Goal: Information Seeking & Learning: Learn about a topic

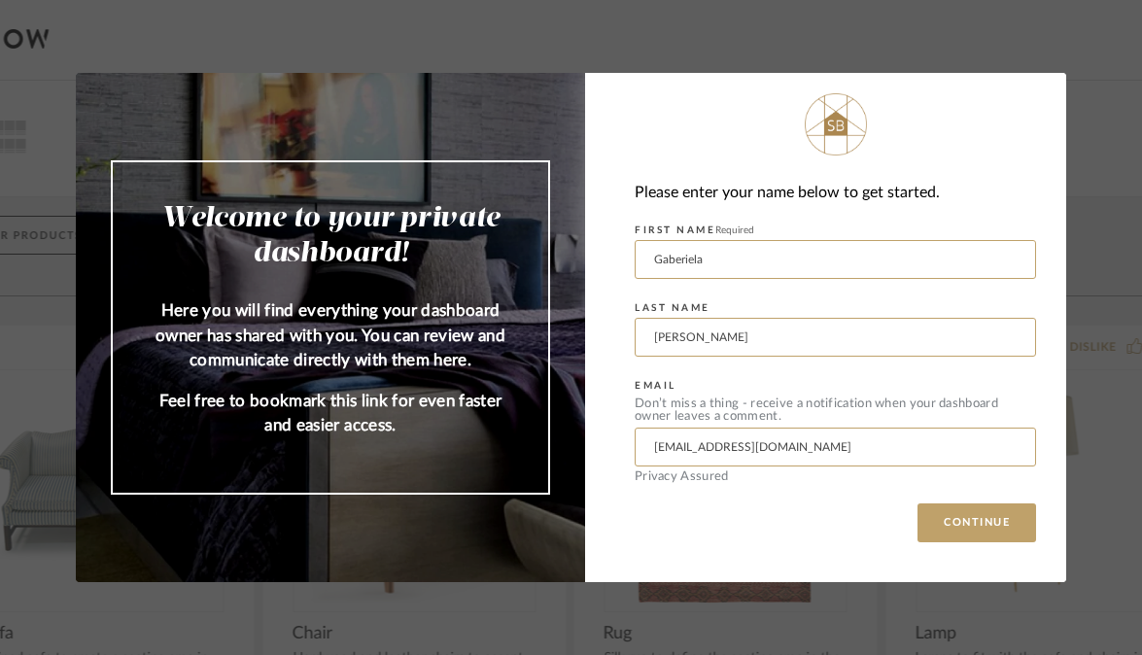
click at [969, 548] on div "Please enter your name below to get started. FIRST NAME Required [PERSON_NAME] …" at bounding box center [825, 327] width 481 height 509
click at [969, 518] on button "CONTINUE" at bounding box center [976, 522] width 119 height 39
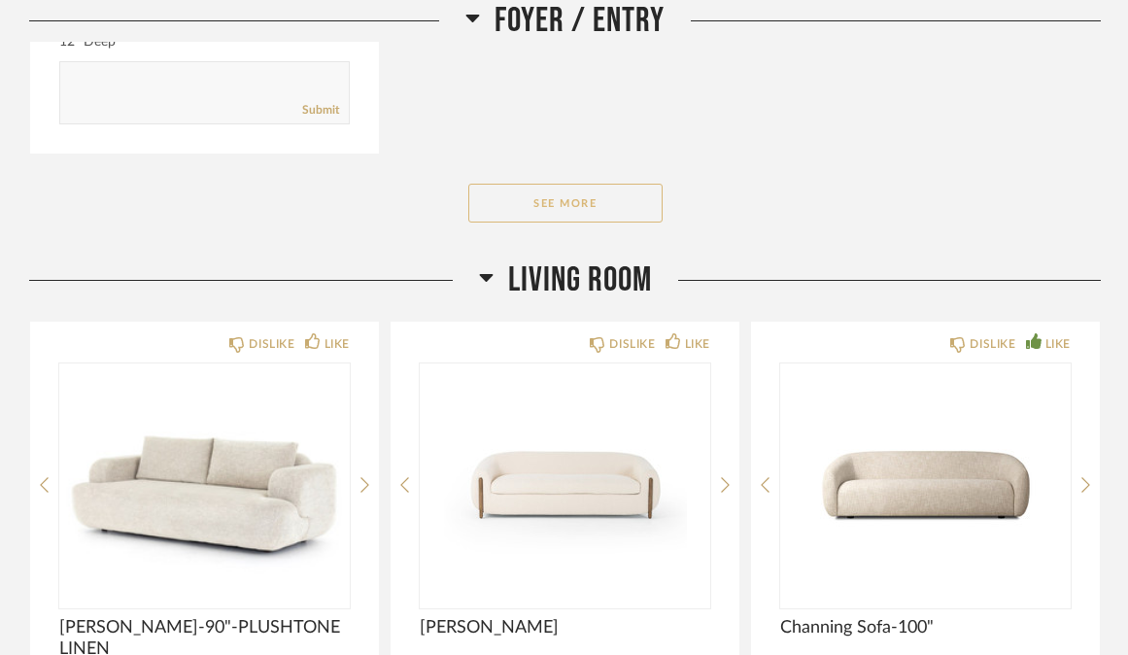
click at [565, 209] on button "See More" at bounding box center [565, 203] width 194 height 39
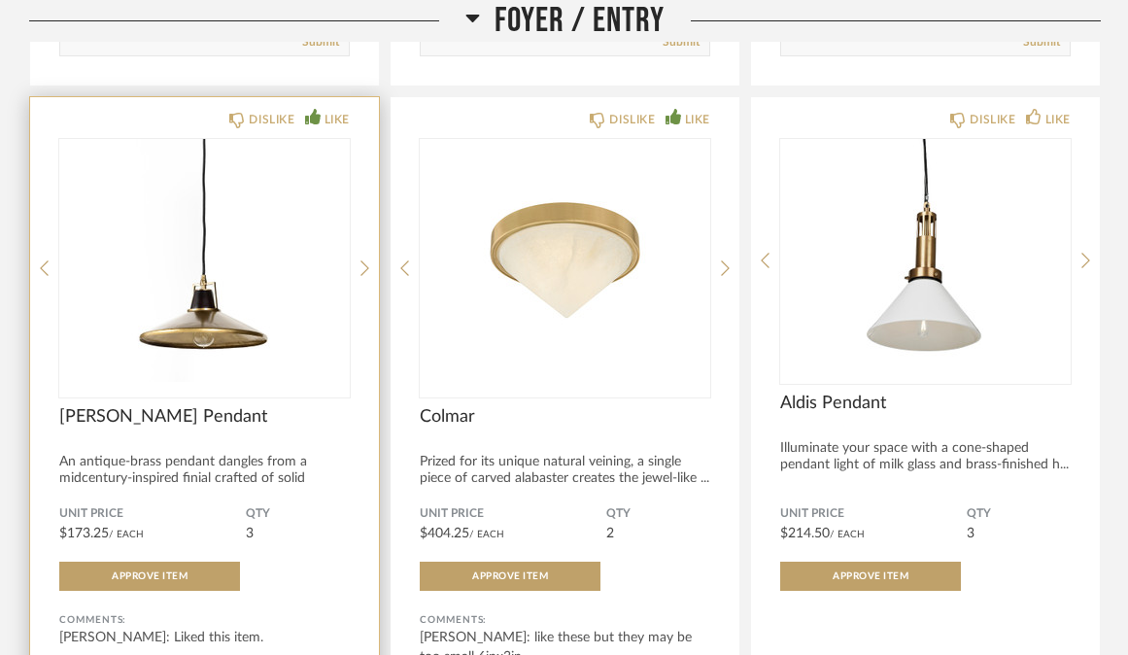
scroll to position [3013, 0]
click at [253, 213] on img "0" at bounding box center [204, 261] width 290 height 243
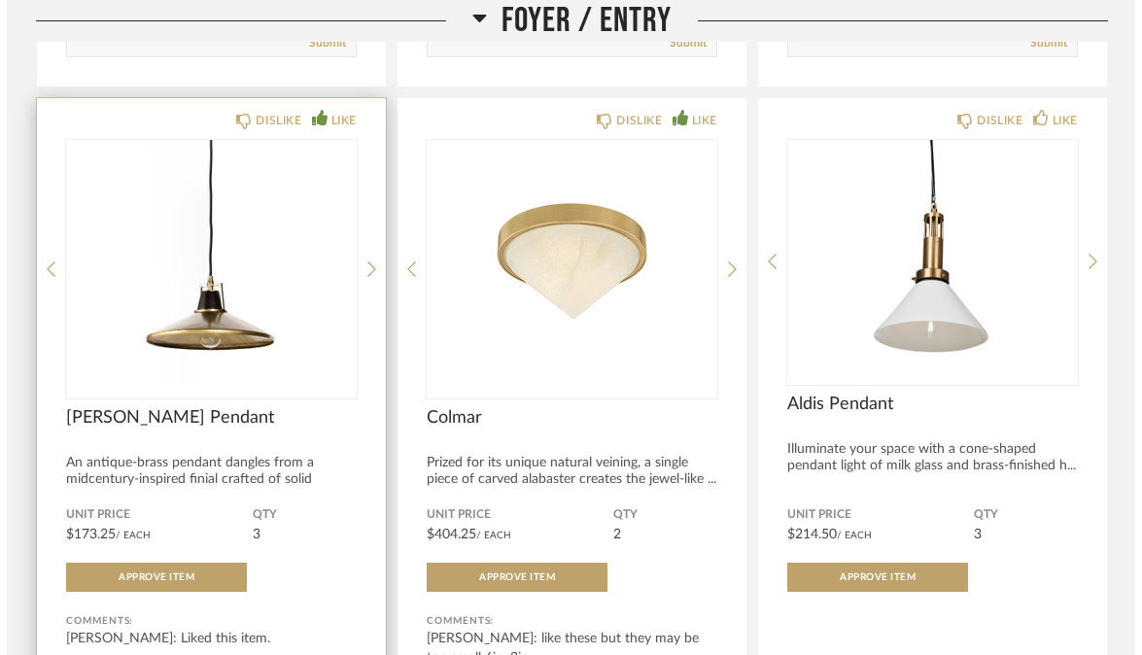
scroll to position [0, 0]
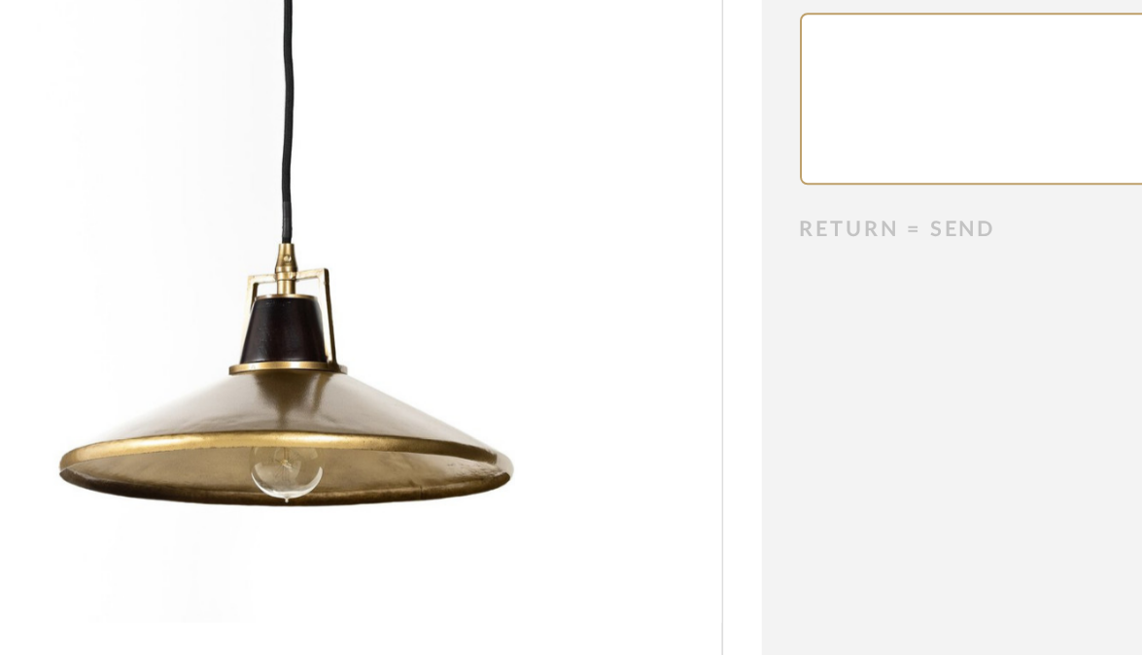
click at [372, 456] on img "0" at bounding box center [332, 322] width 437 height 502
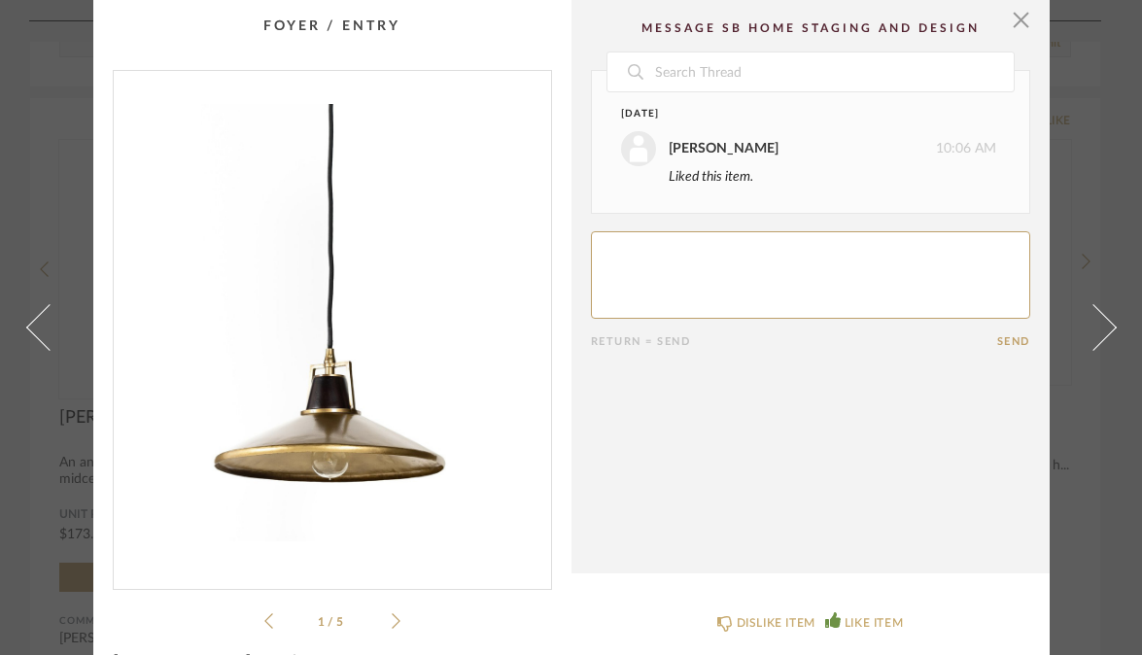
click at [392, 623] on icon at bounding box center [396, 620] width 9 height 17
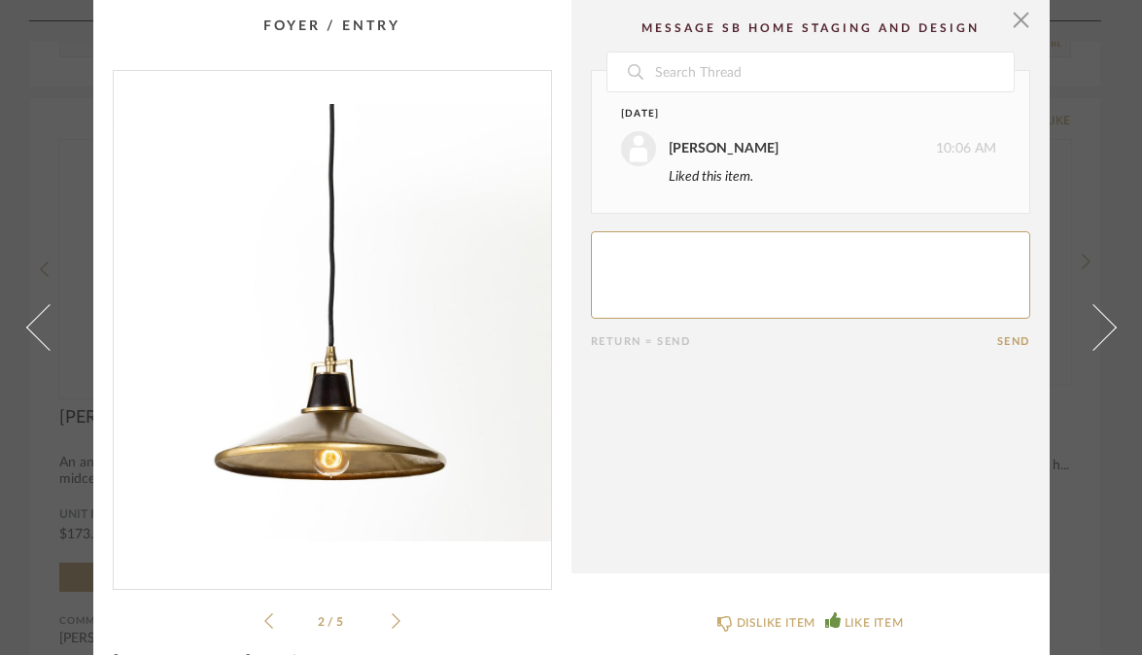
click at [392, 623] on icon at bounding box center [396, 620] width 9 height 17
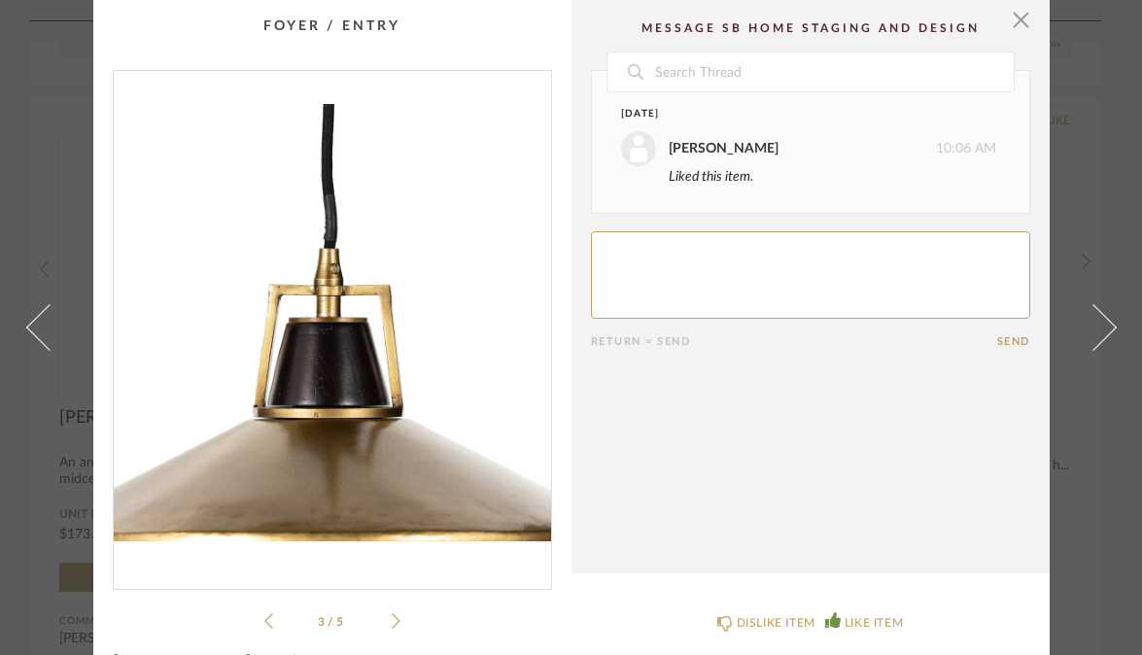
click at [392, 623] on icon at bounding box center [396, 620] width 9 height 17
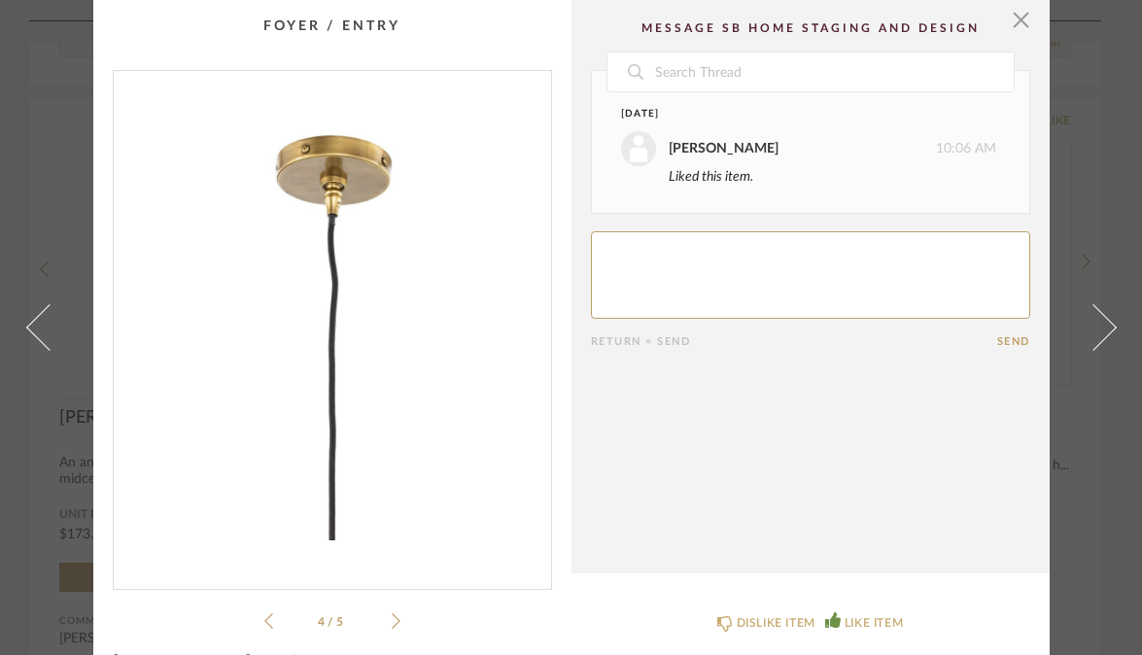
click at [392, 623] on icon at bounding box center [396, 620] width 9 height 17
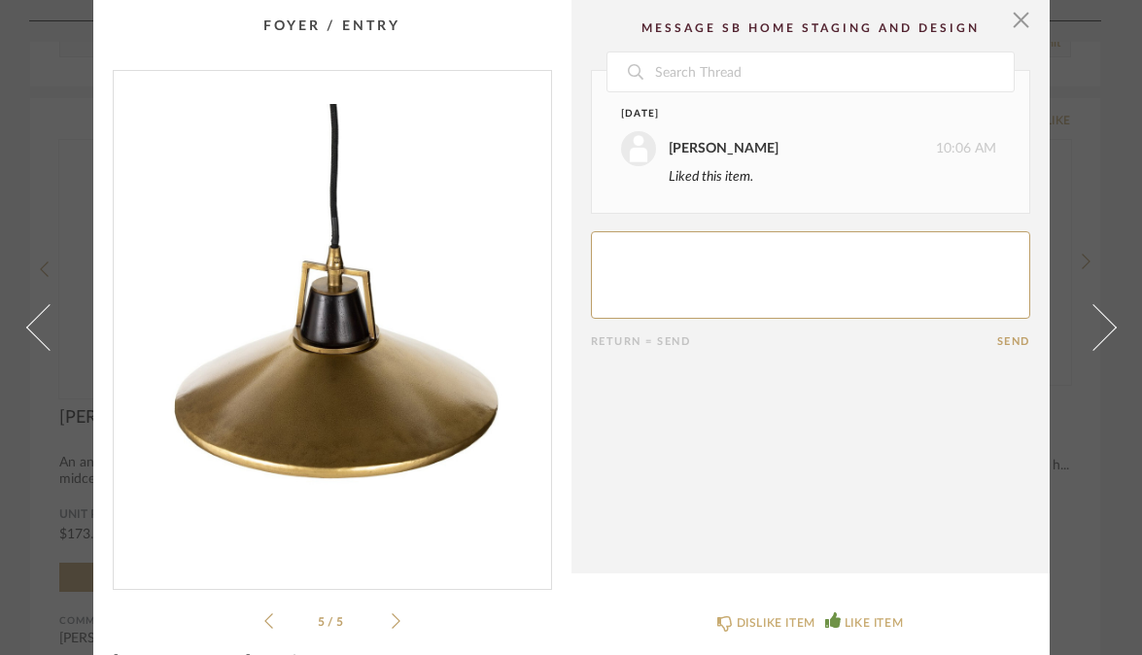
click at [392, 623] on icon at bounding box center [396, 620] width 9 height 17
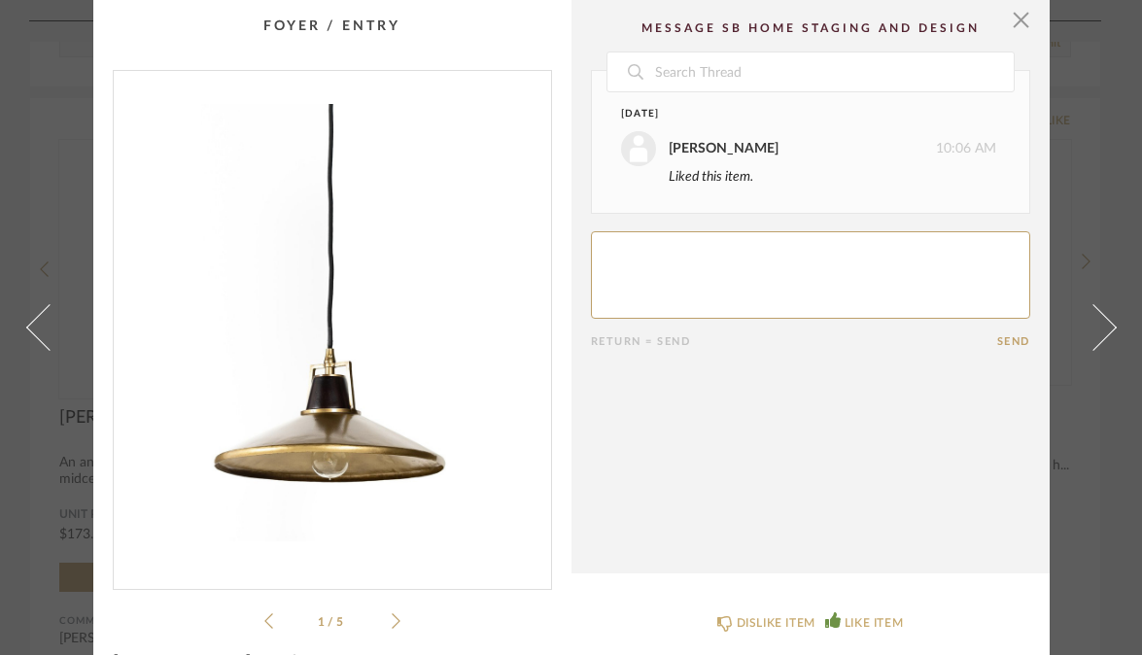
click at [392, 623] on icon at bounding box center [396, 620] width 9 height 17
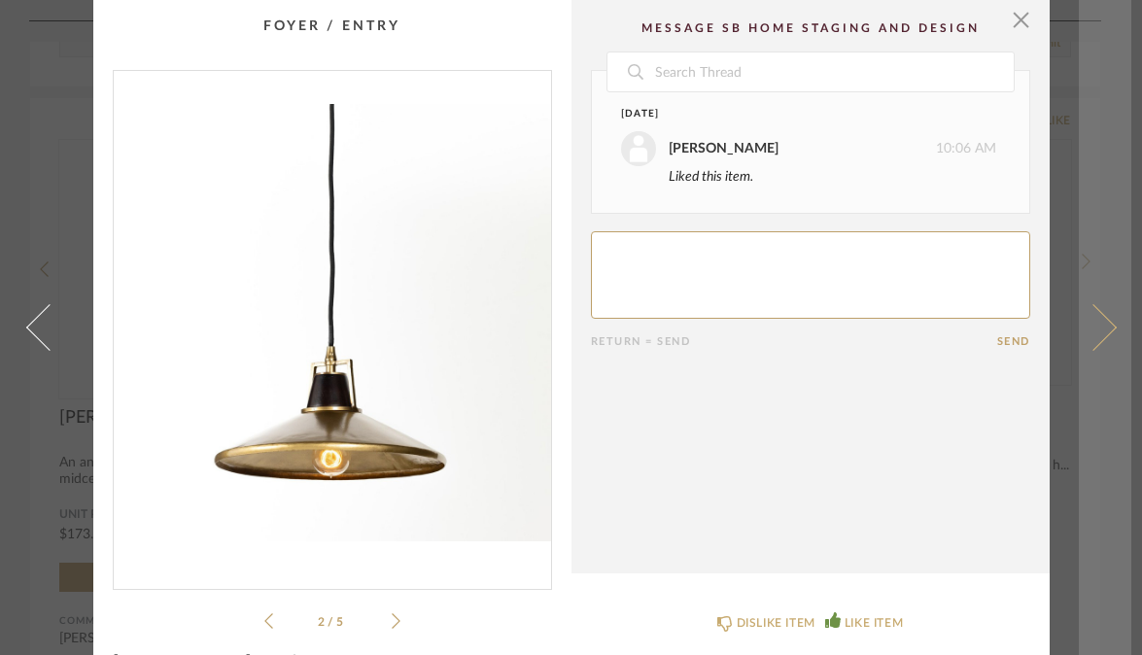
click at [1078, 191] on link at bounding box center [1104, 327] width 52 height 655
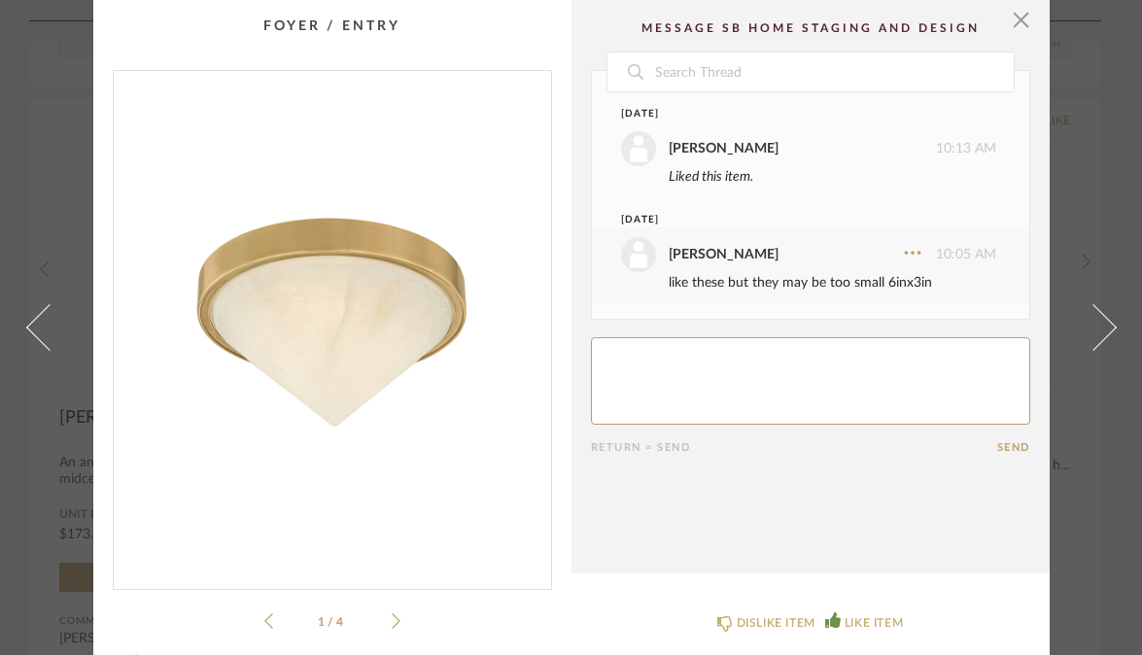
click at [1126, 132] on div "× 1 / 4 Date [DATE] [PERSON_NAME] 10:13 AM Liked this item. [DATE] [PERSON_NAME…" at bounding box center [571, 327] width 1142 height 655
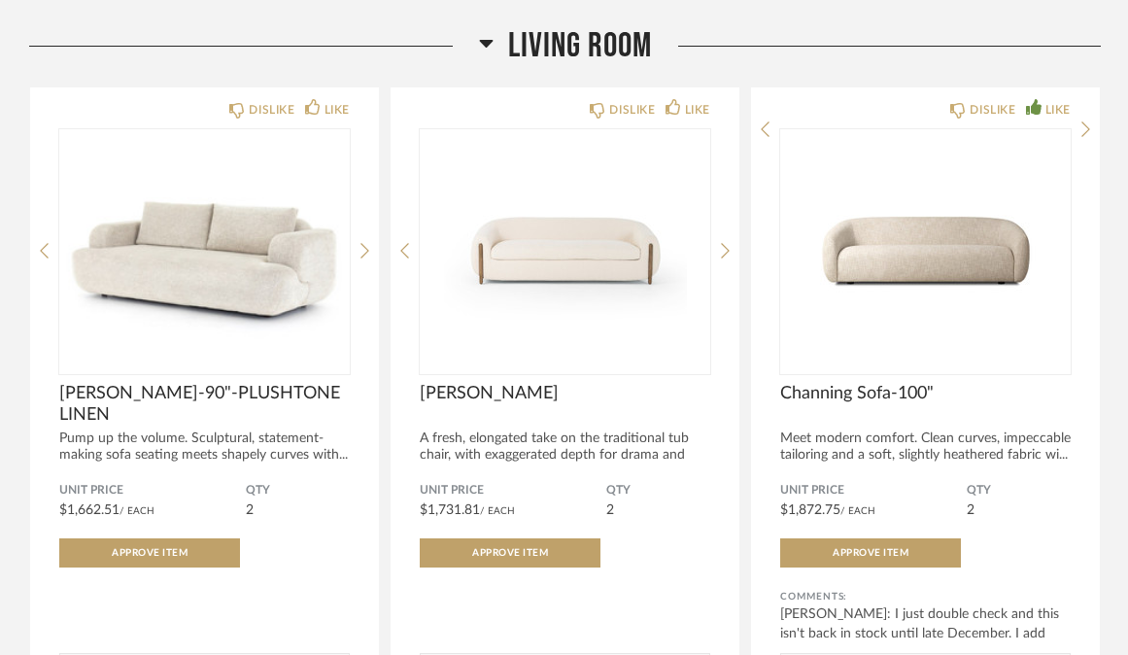
scroll to position [5209, 0]
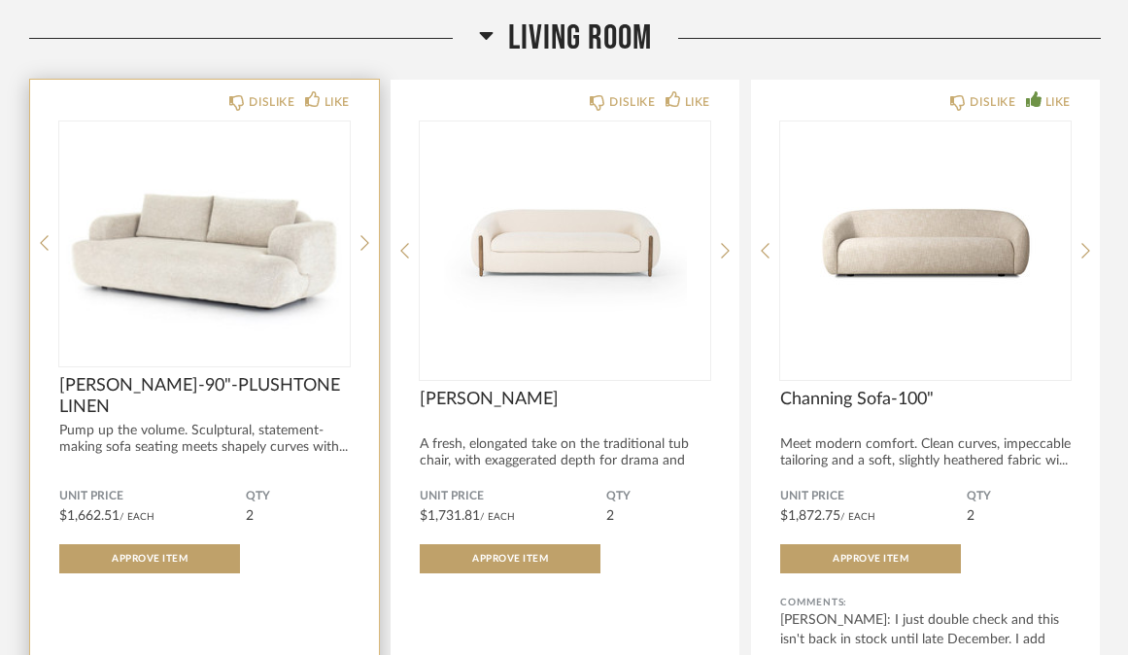
click at [242, 256] on img "0" at bounding box center [204, 242] width 290 height 243
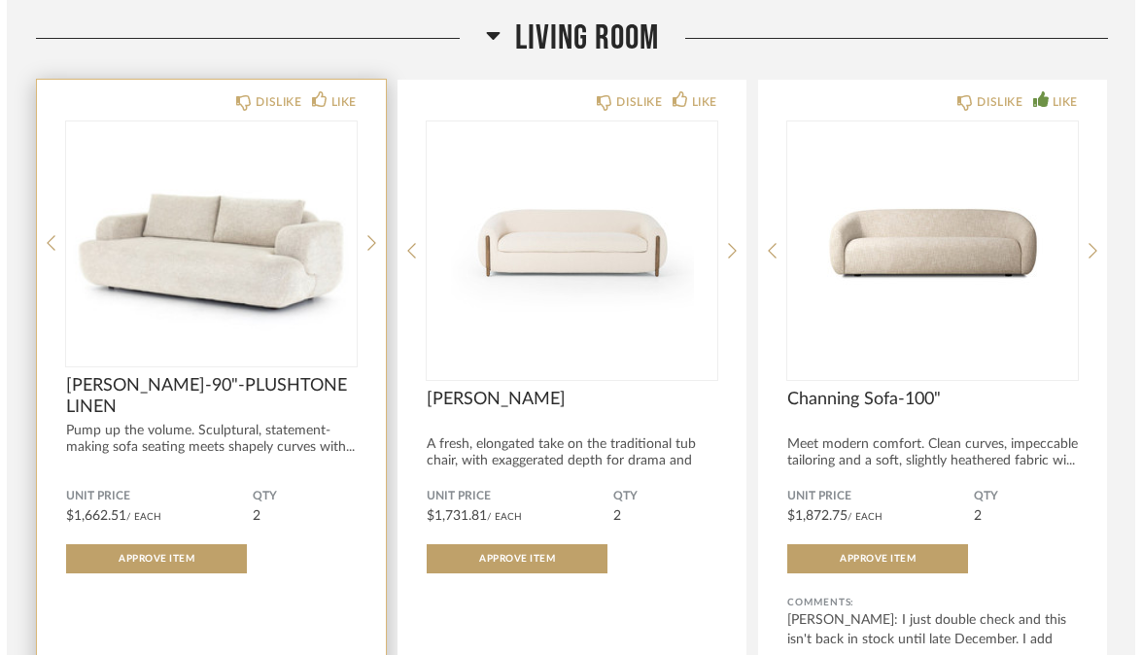
scroll to position [0, 0]
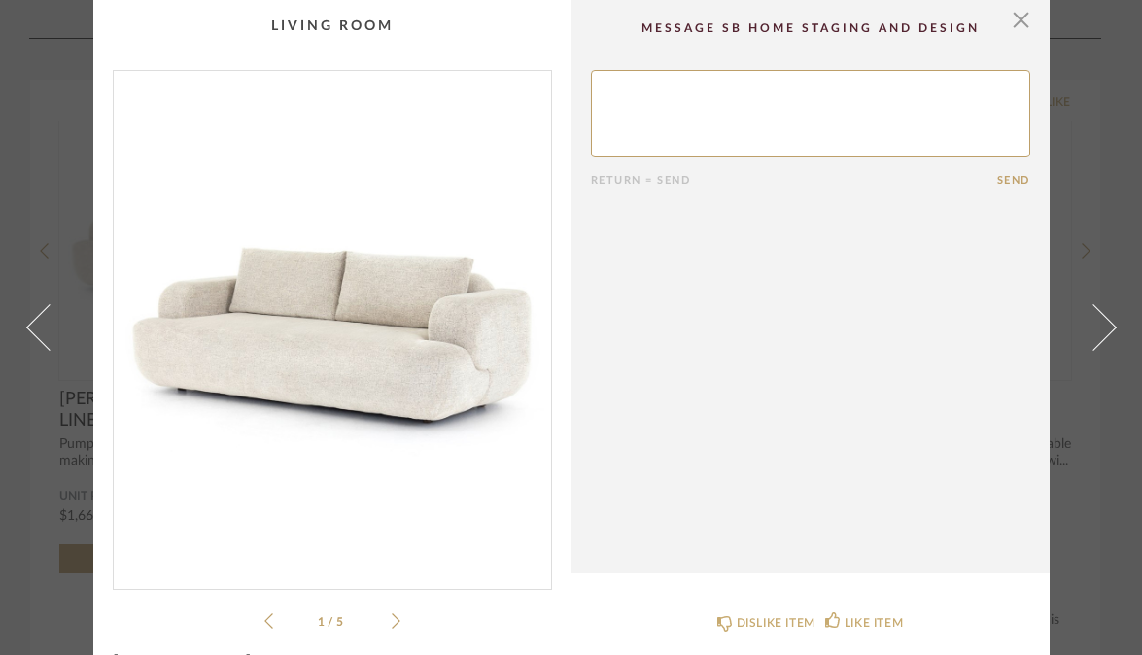
click at [383, 616] on li "1 / 5" at bounding box center [332, 620] width 119 height 23
click at [392, 619] on icon at bounding box center [396, 620] width 9 height 17
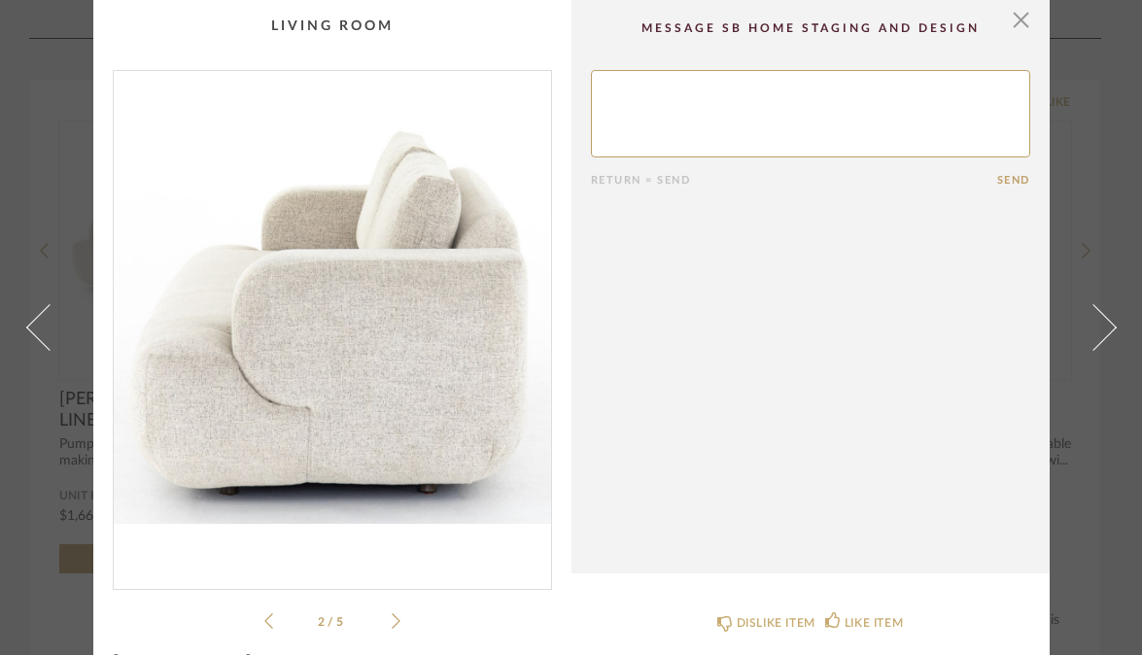
click at [392, 619] on icon at bounding box center [396, 620] width 9 height 17
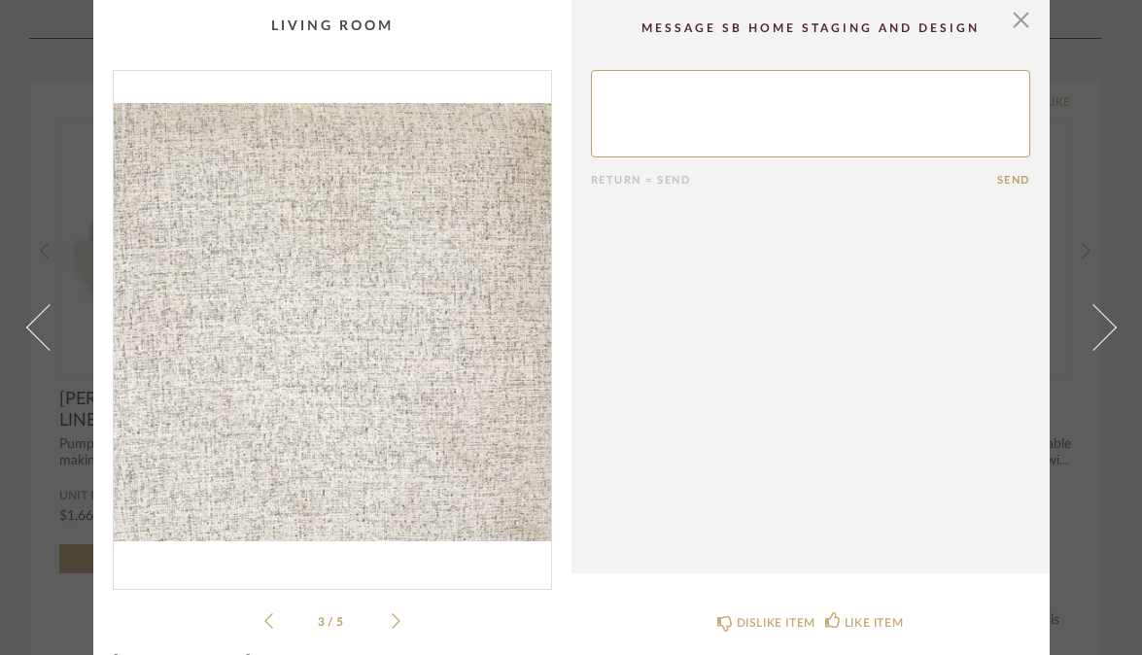
click at [392, 619] on icon at bounding box center [396, 620] width 9 height 17
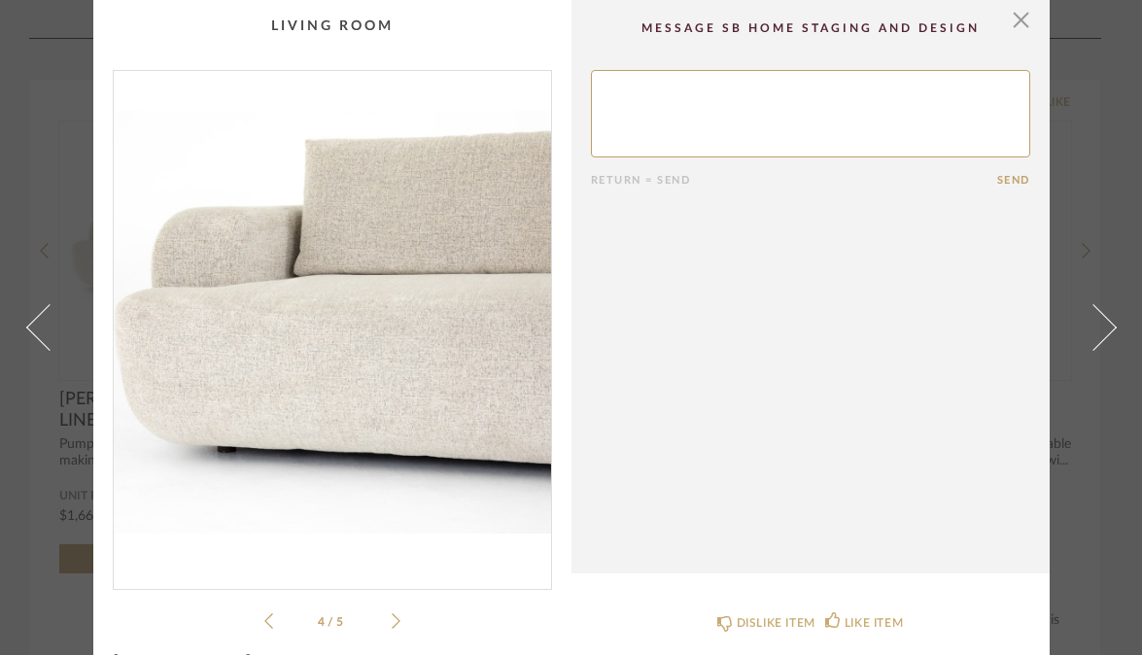
click at [392, 619] on icon at bounding box center [396, 620] width 9 height 17
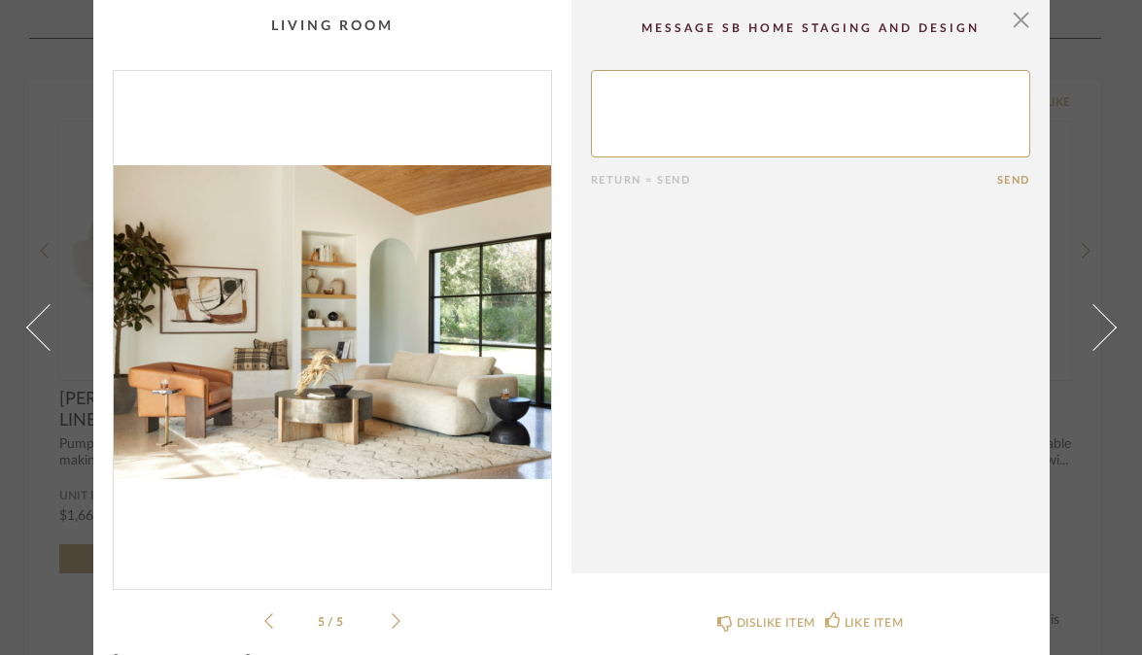
click at [392, 619] on icon at bounding box center [396, 620] width 9 height 17
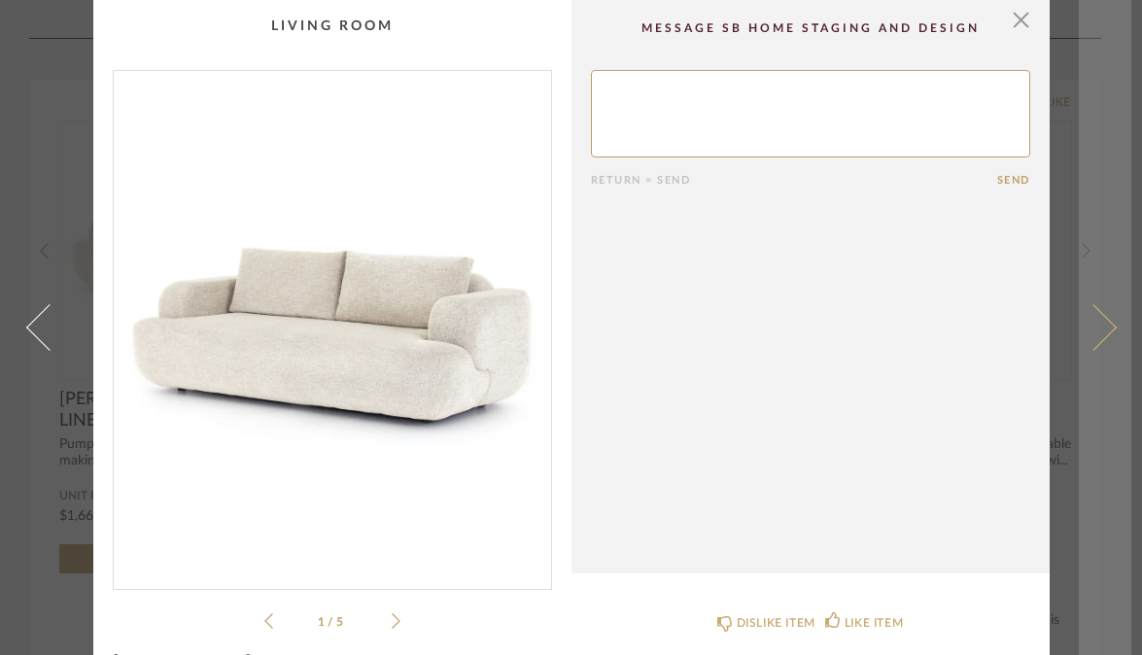
click at [1109, 177] on link at bounding box center [1104, 327] width 52 height 655
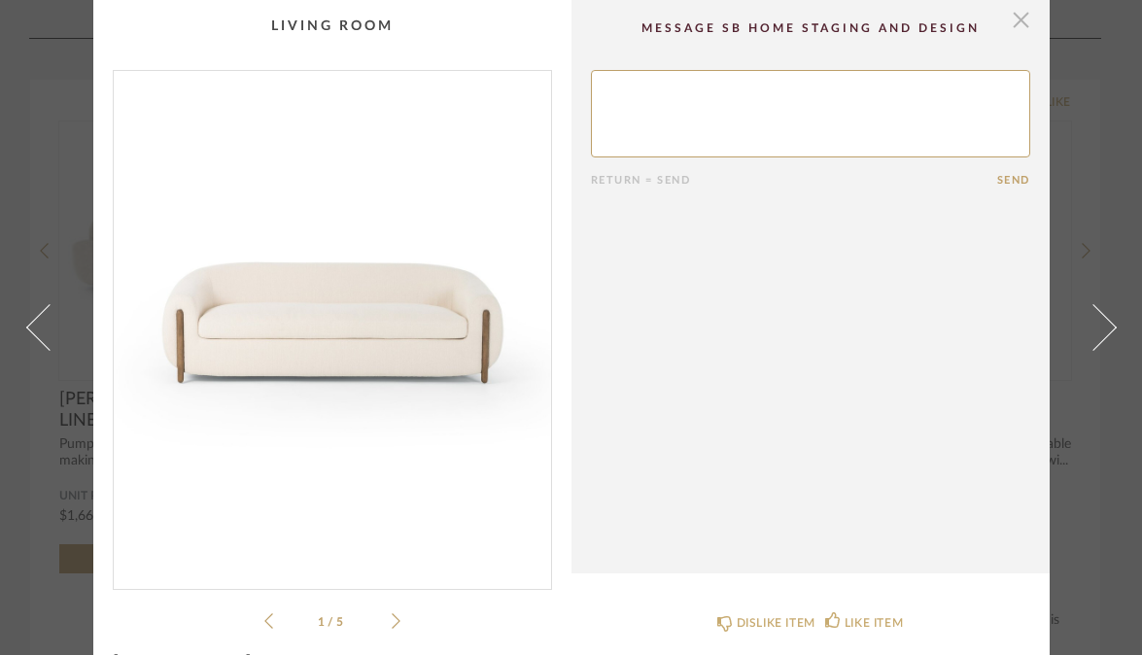
click at [1007, 17] on span "button" at bounding box center [1021, 19] width 39 height 39
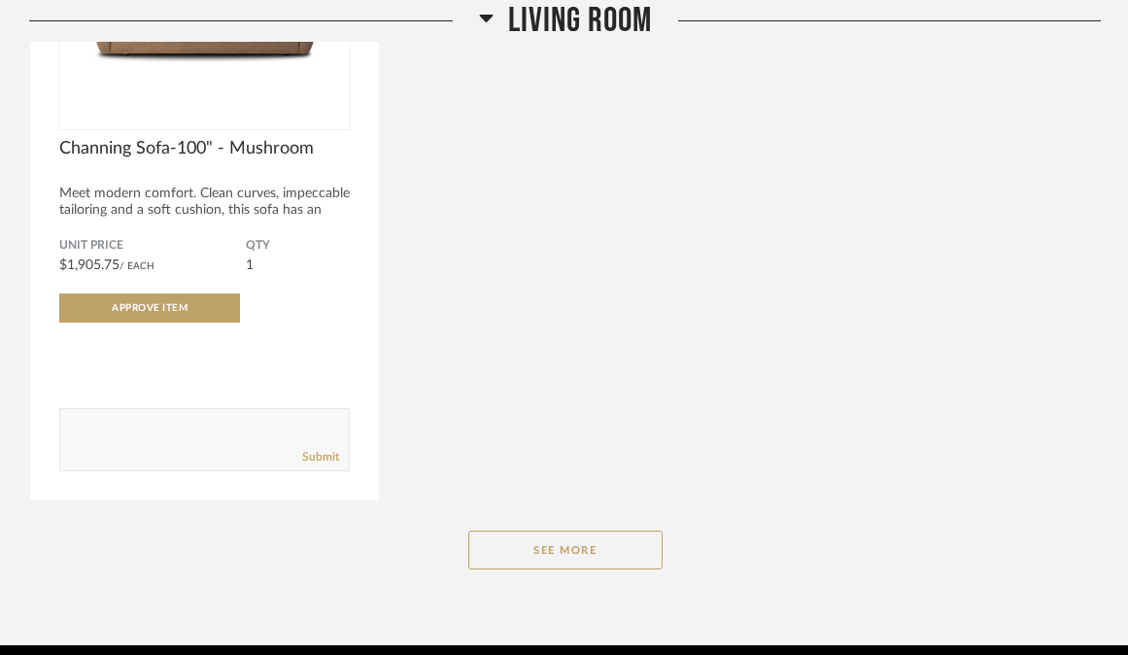
scroll to position [6132, 0]
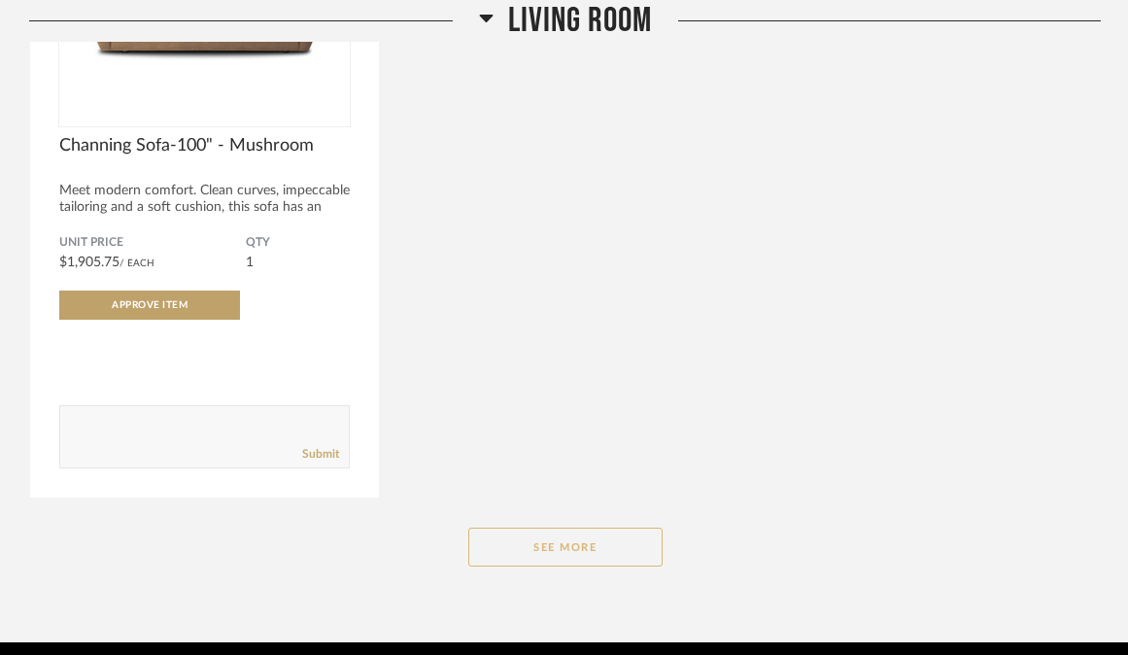
click at [632, 543] on button "See More" at bounding box center [565, 547] width 194 height 39
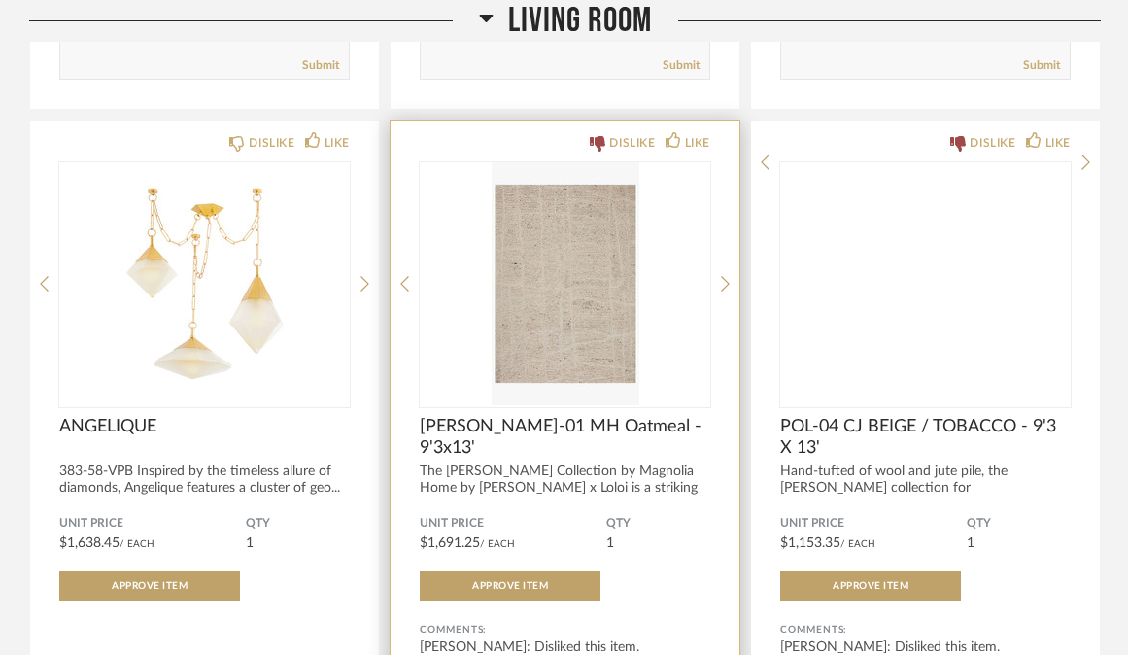
scroll to position [7189, 0]
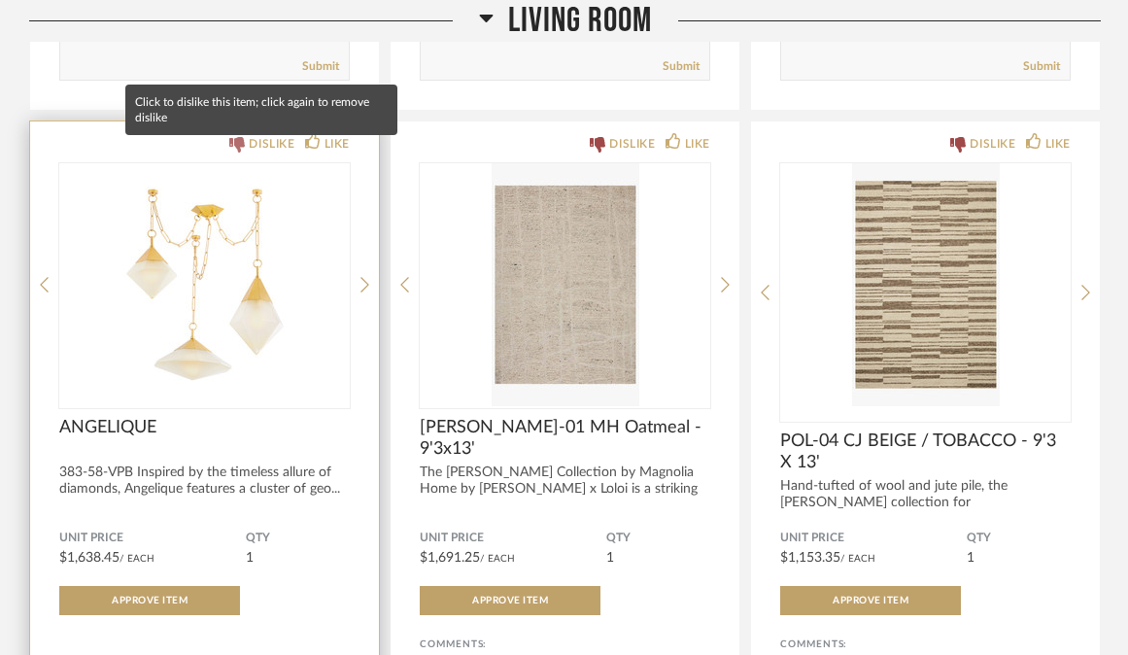
click at [268, 154] on div "DISLIKE" at bounding box center [272, 143] width 46 height 19
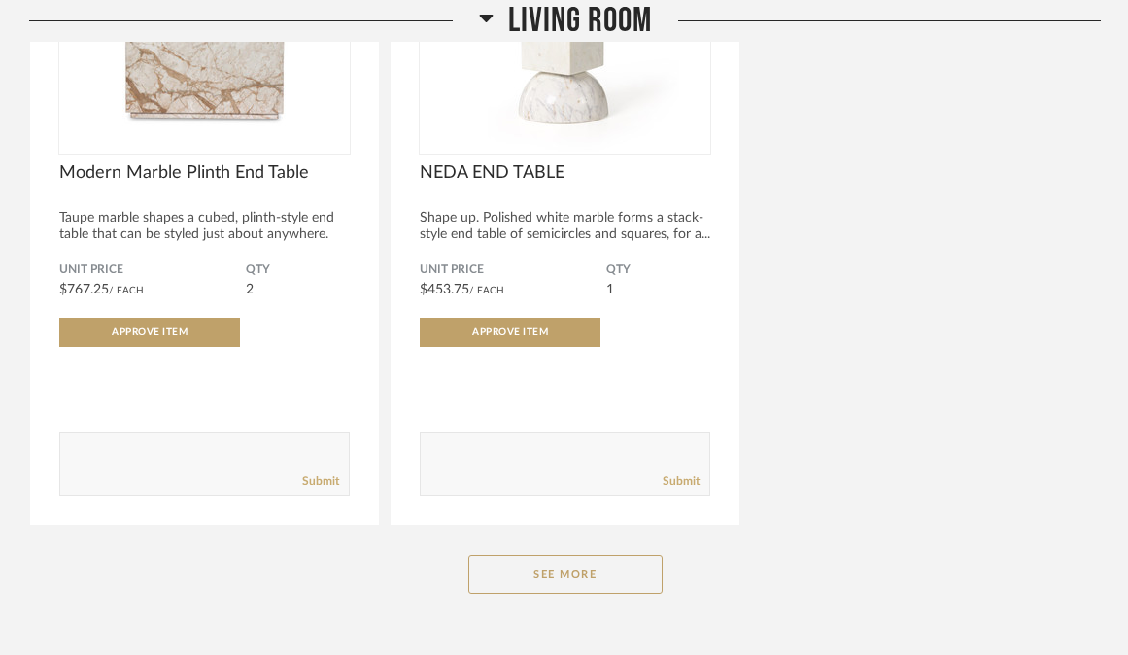
scroll to position [9609, 0]
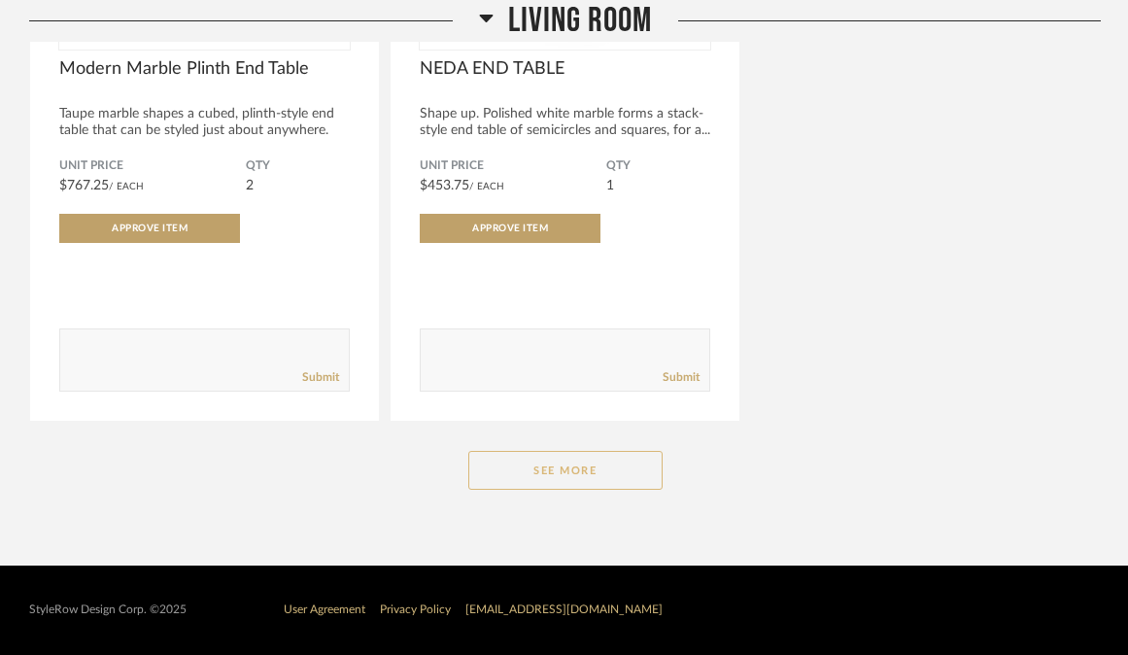
click at [560, 469] on button "See More" at bounding box center [565, 470] width 194 height 39
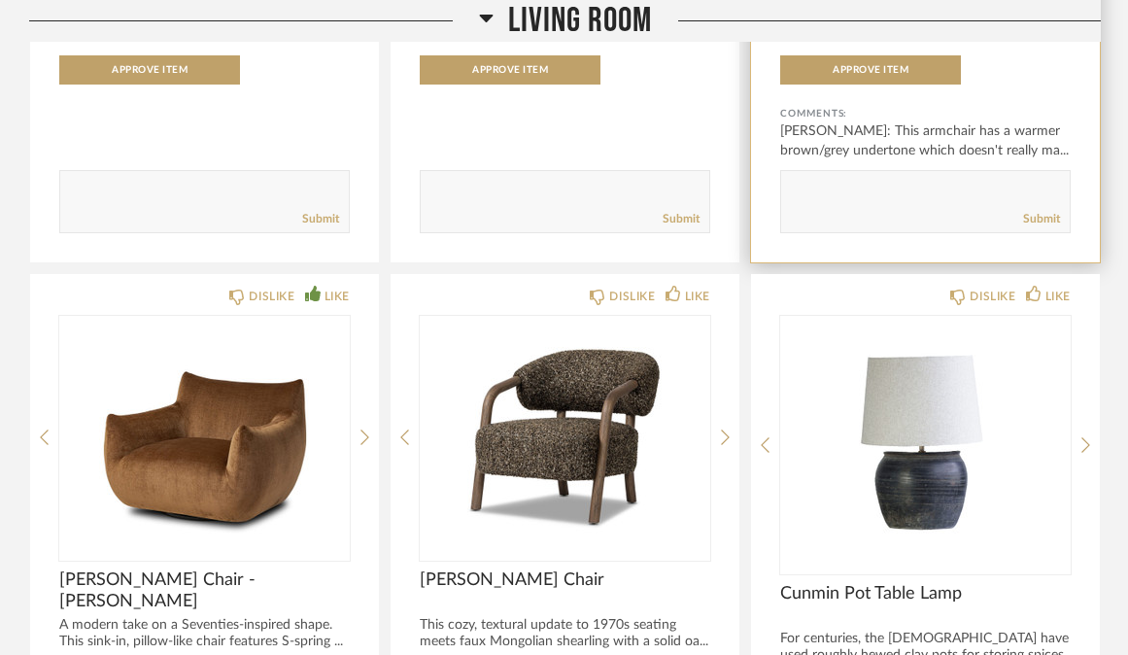
scroll to position [13016, 0]
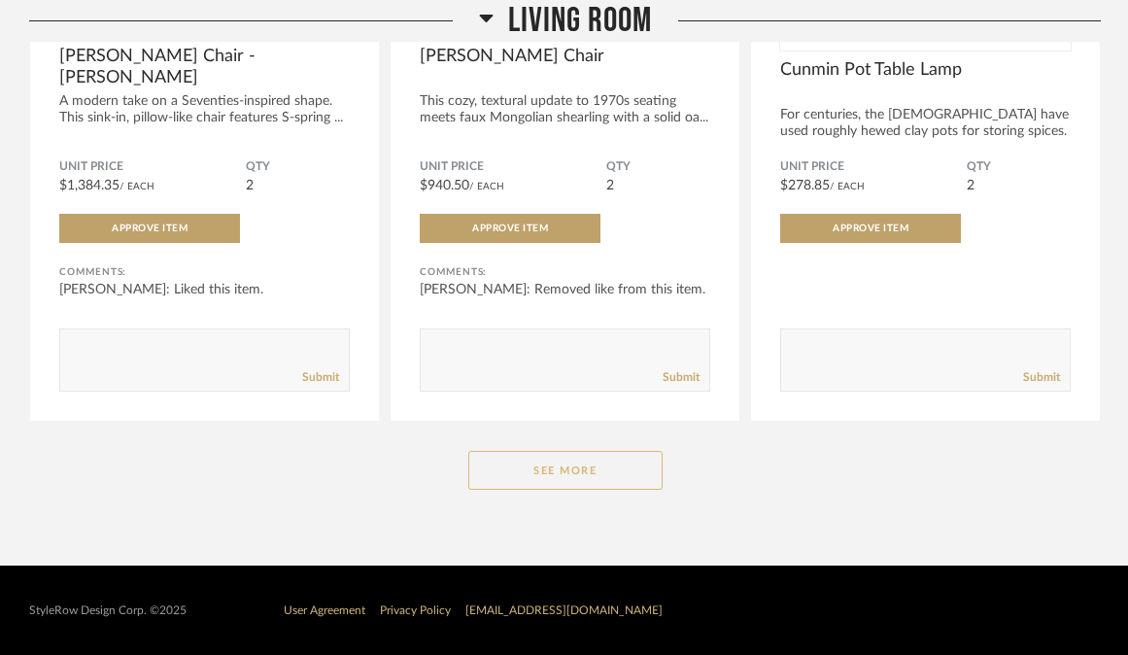
click at [596, 465] on button "See More" at bounding box center [565, 470] width 194 height 39
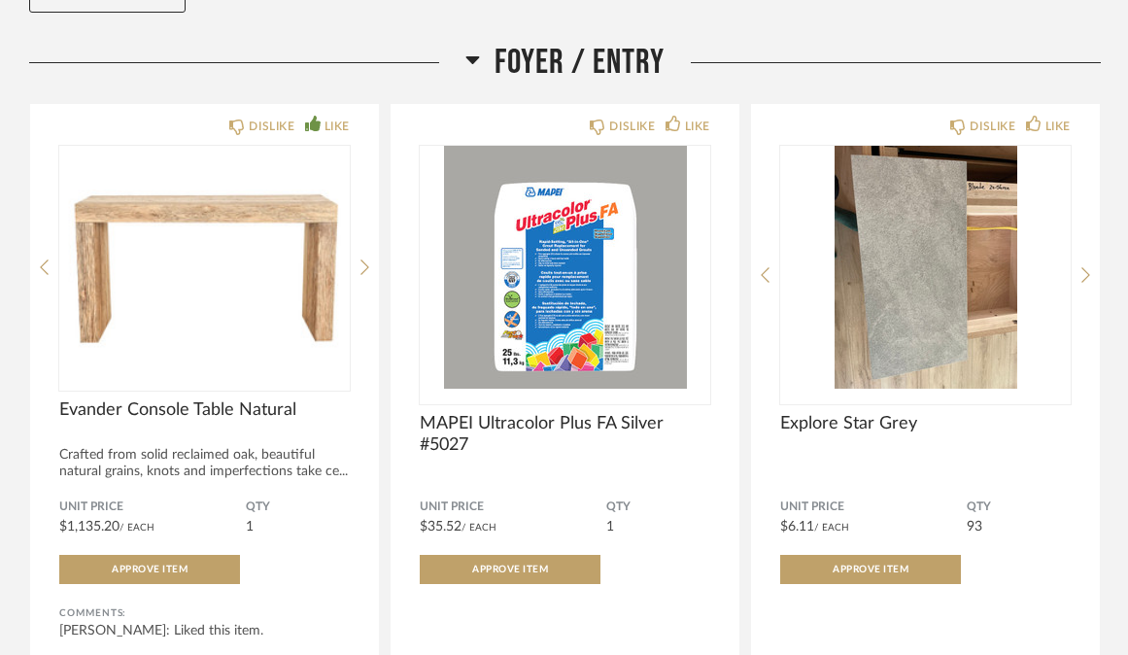
scroll to position [305, 0]
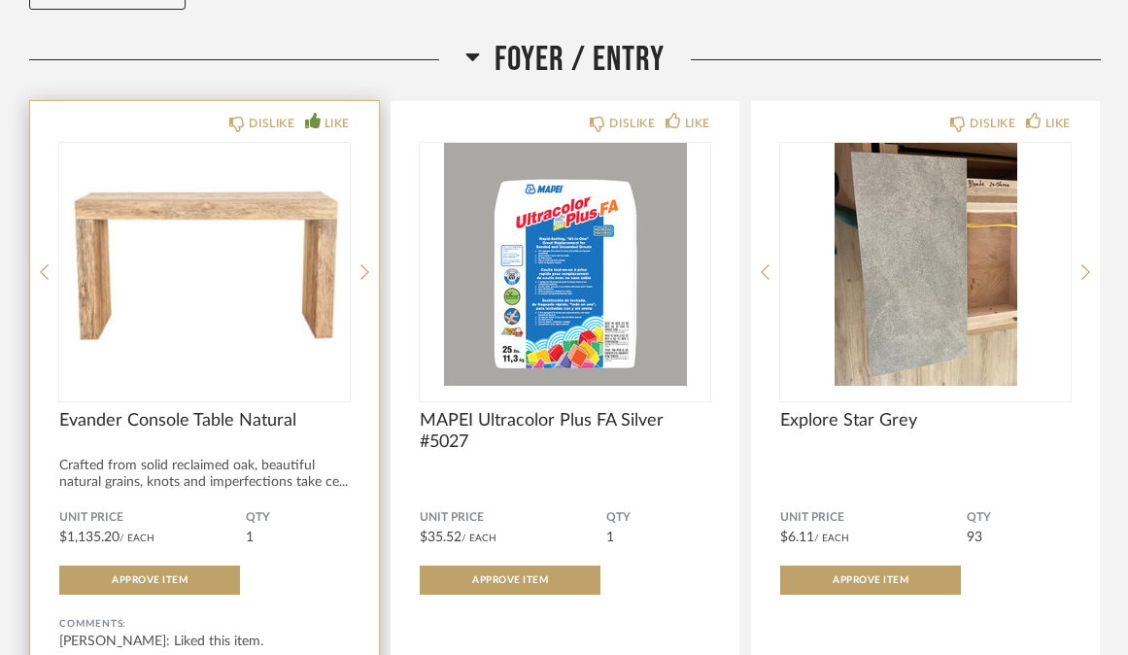
click at [187, 255] on img "0" at bounding box center [204, 264] width 290 height 243
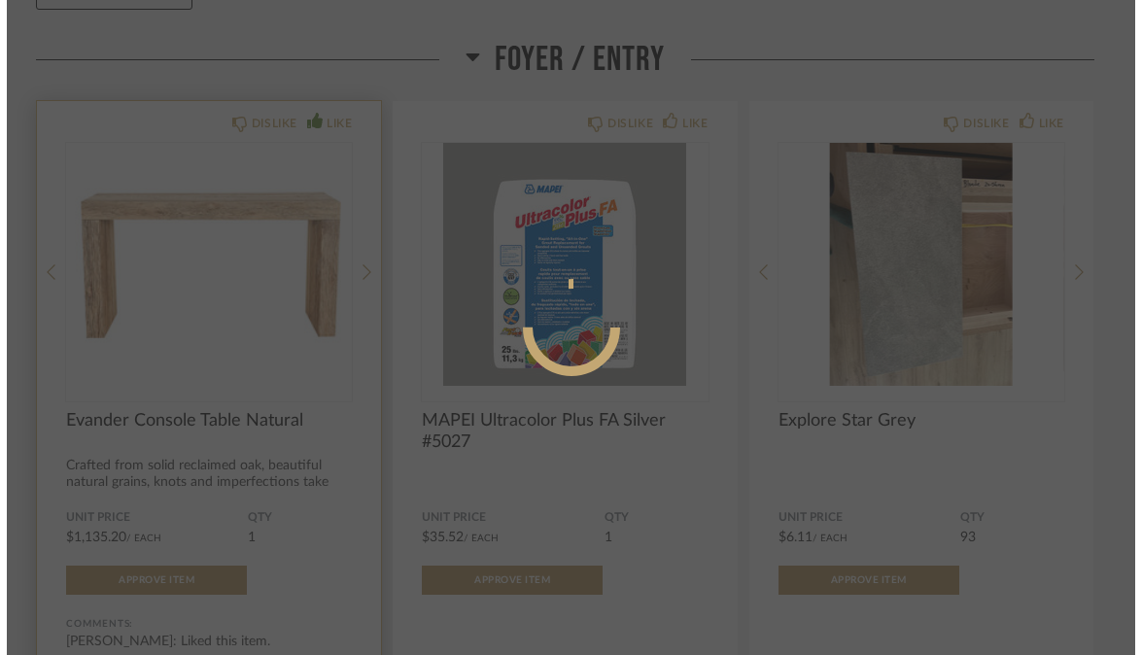
scroll to position [0, 0]
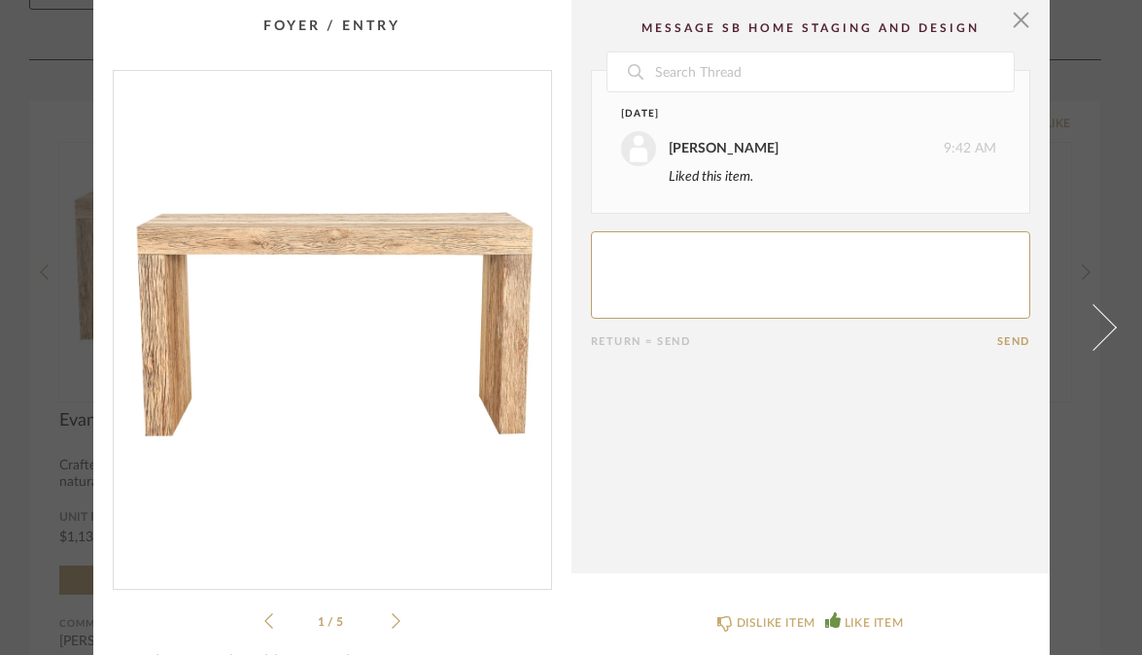
click at [392, 624] on icon at bounding box center [396, 620] width 9 height 17
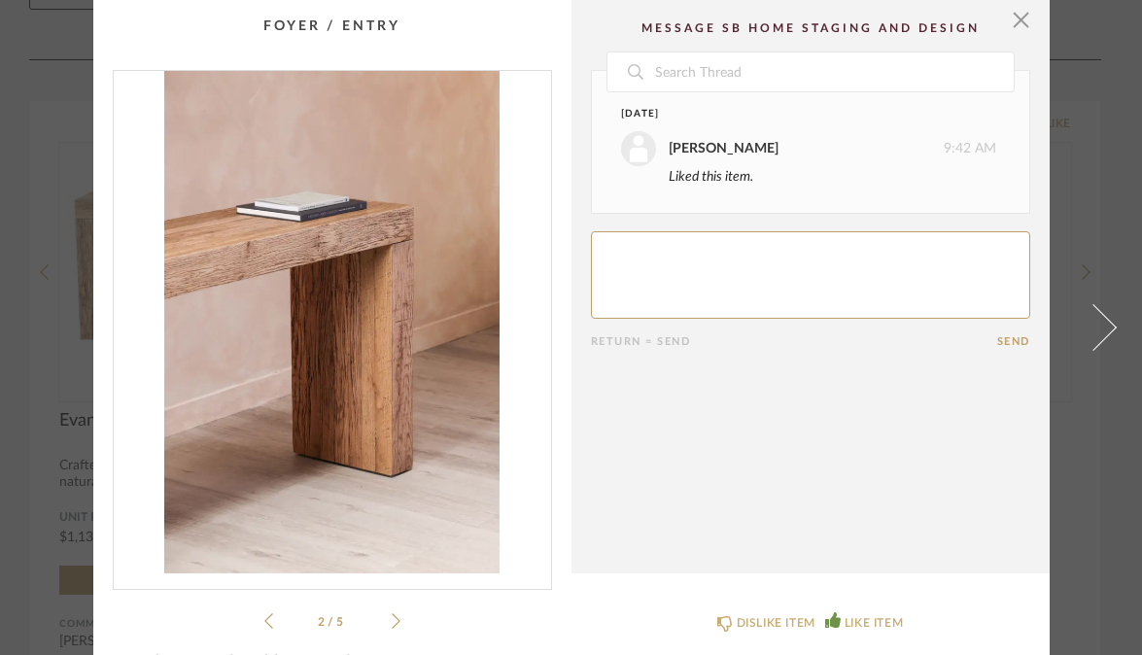
click at [392, 624] on icon at bounding box center [396, 620] width 9 height 17
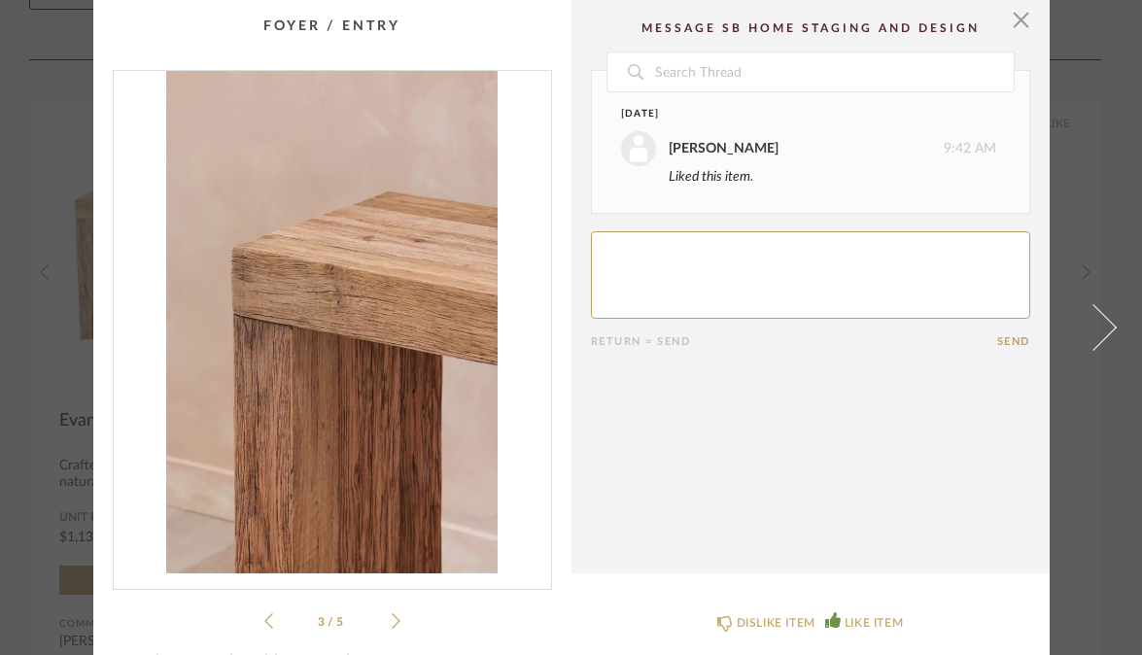
click at [392, 624] on icon at bounding box center [396, 620] width 9 height 17
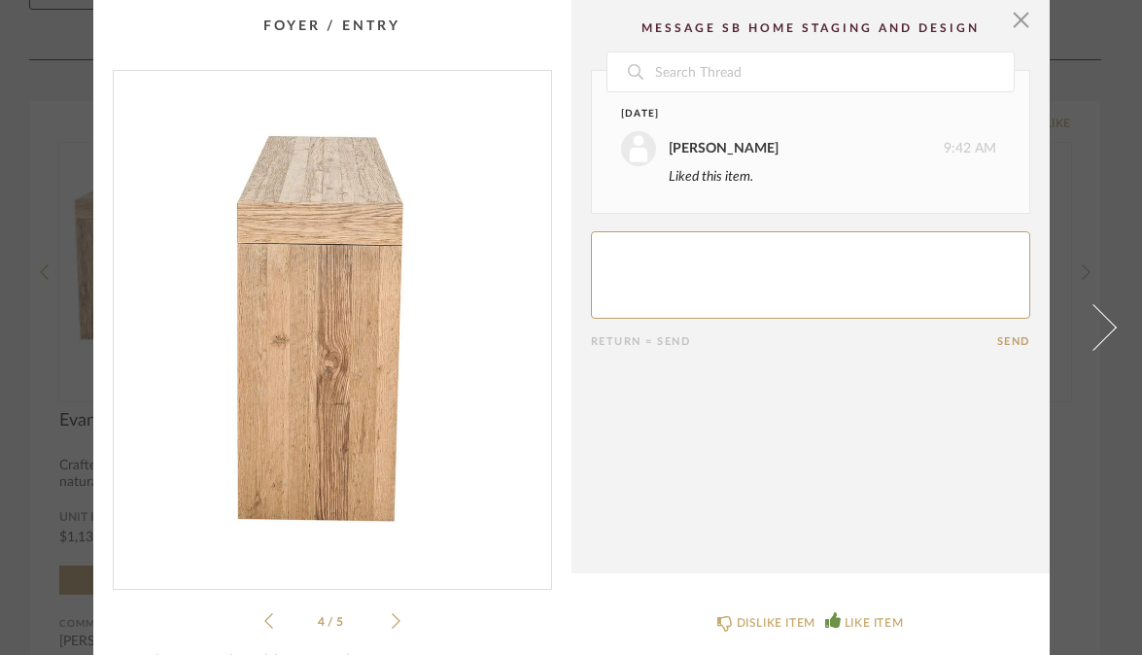
click at [392, 624] on icon at bounding box center [396, 620] width 9 height 17
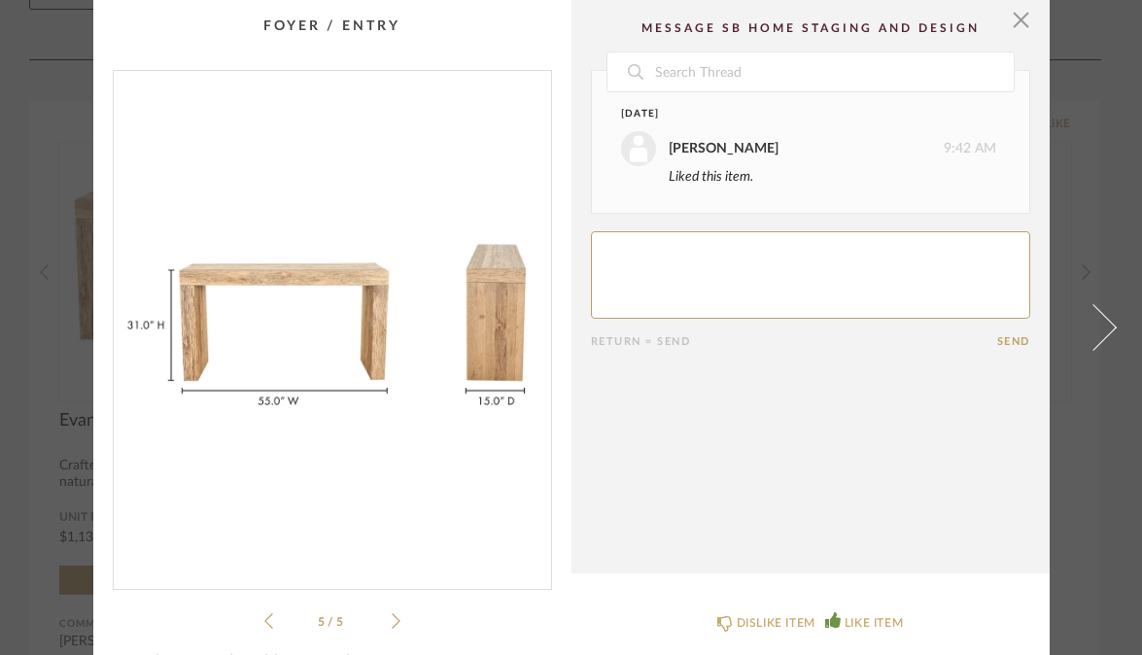
click at [392, 624] on icon at bounding box center [396, 620] width 9 height 17
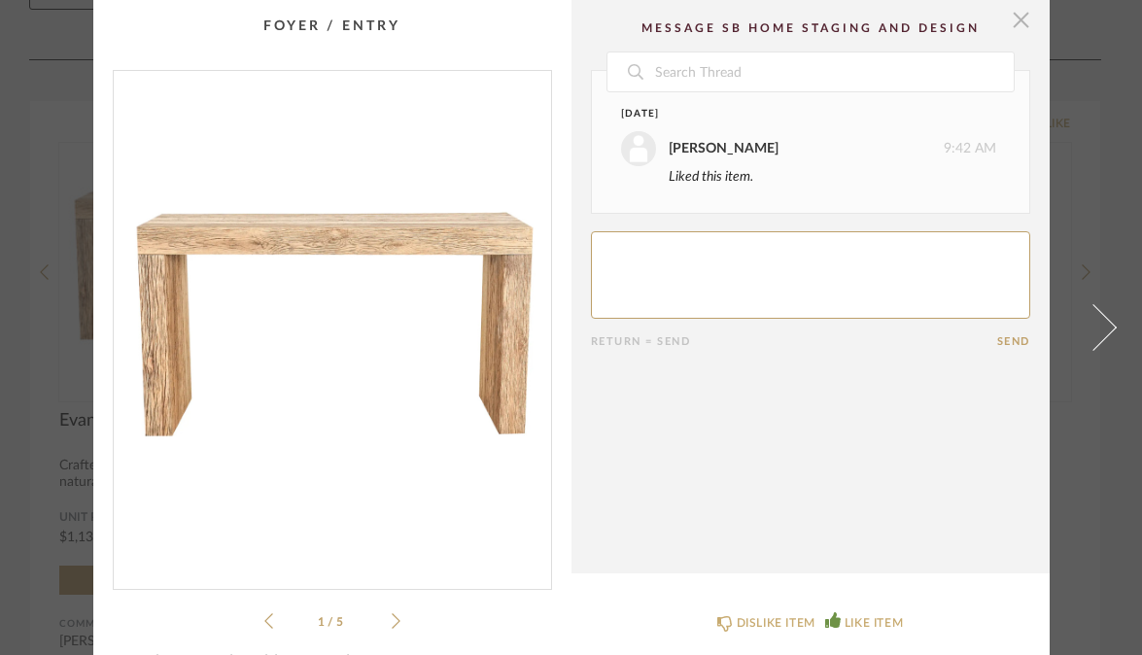
click at [1011, 18] on span "button" at bounding box center [1021, 19] width 39 height 39
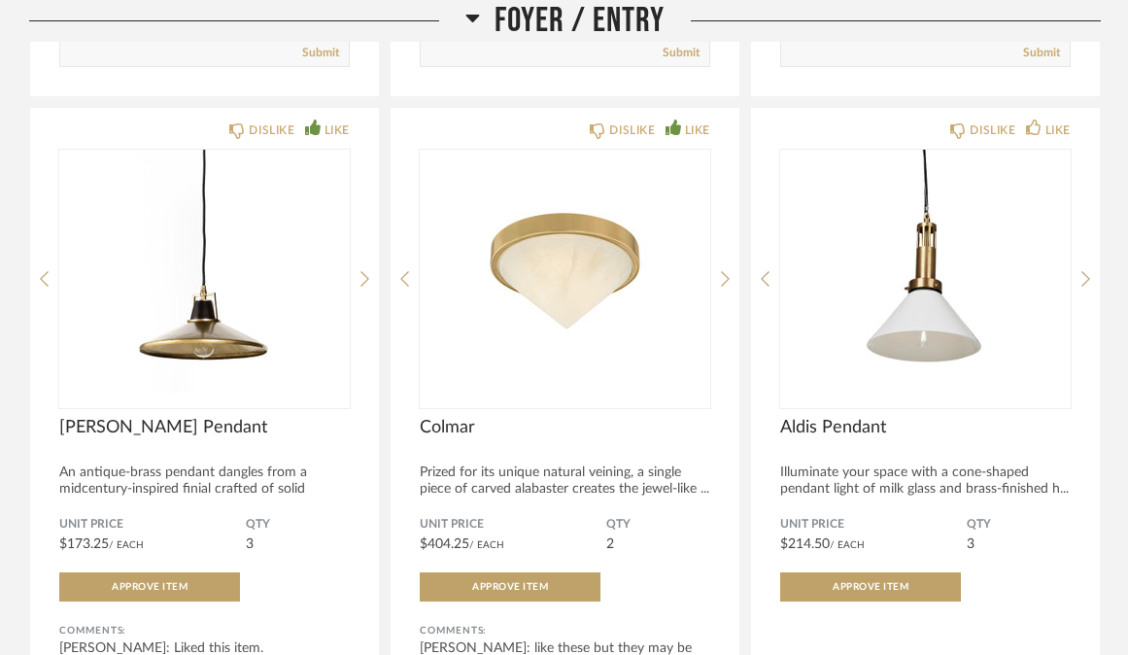
scroll to position [3035, 0]
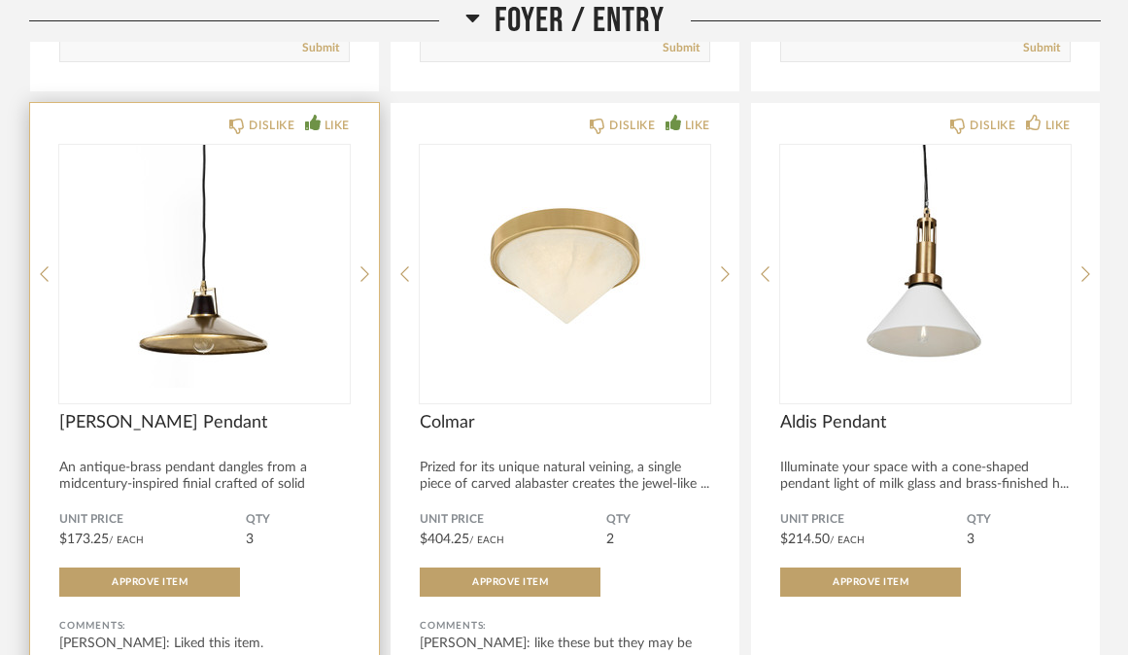
click at [216, 342] on img "0" at bounding box center [204, 266] width 290 height 243
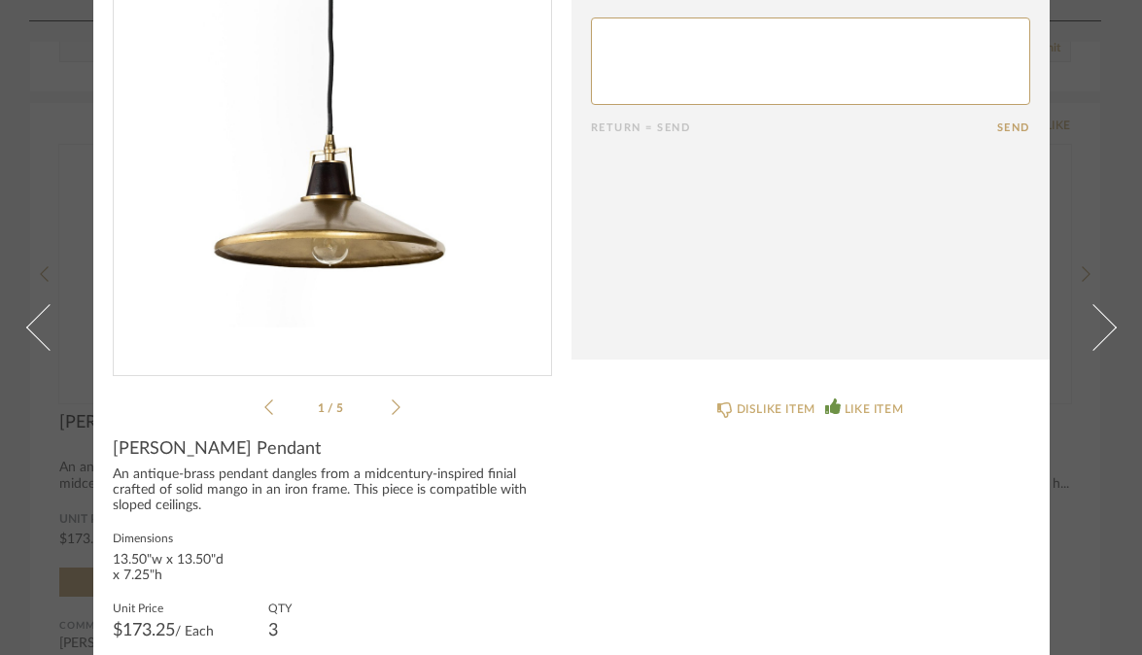
scroll to position [215, 0]
click at [395, 417] on div "1 / 5" at bounding box center [332, 136] width 439 height 563
click at [392, 401] on icon at bounding box center [396, 405] width 9 height 17
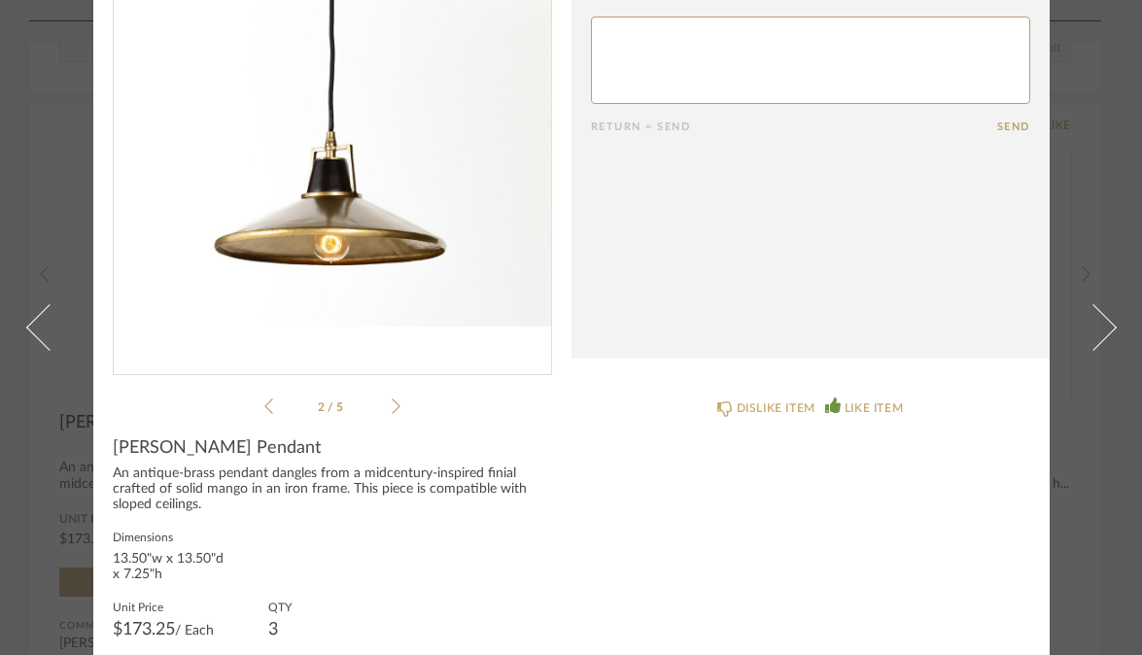
click at [392, 401] on icon at bounding box center [396, 405] width 9 height 17
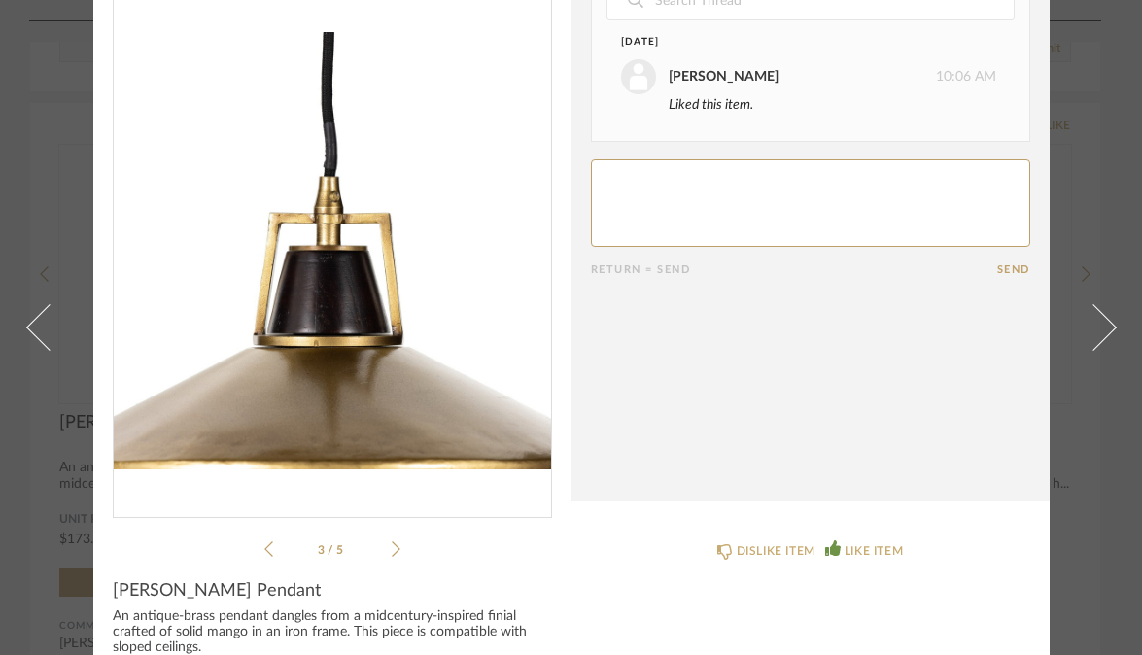
scroll to position [75, 0]
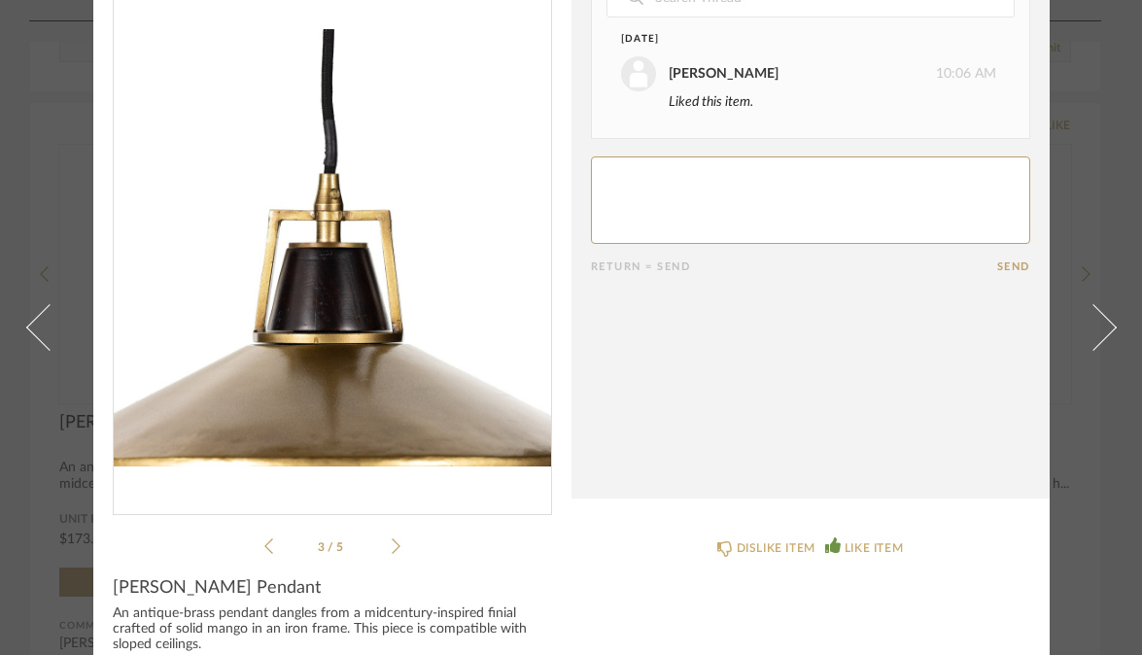
click at [392, 547] on icon at bounding box center [396, 545] width 9 height 17
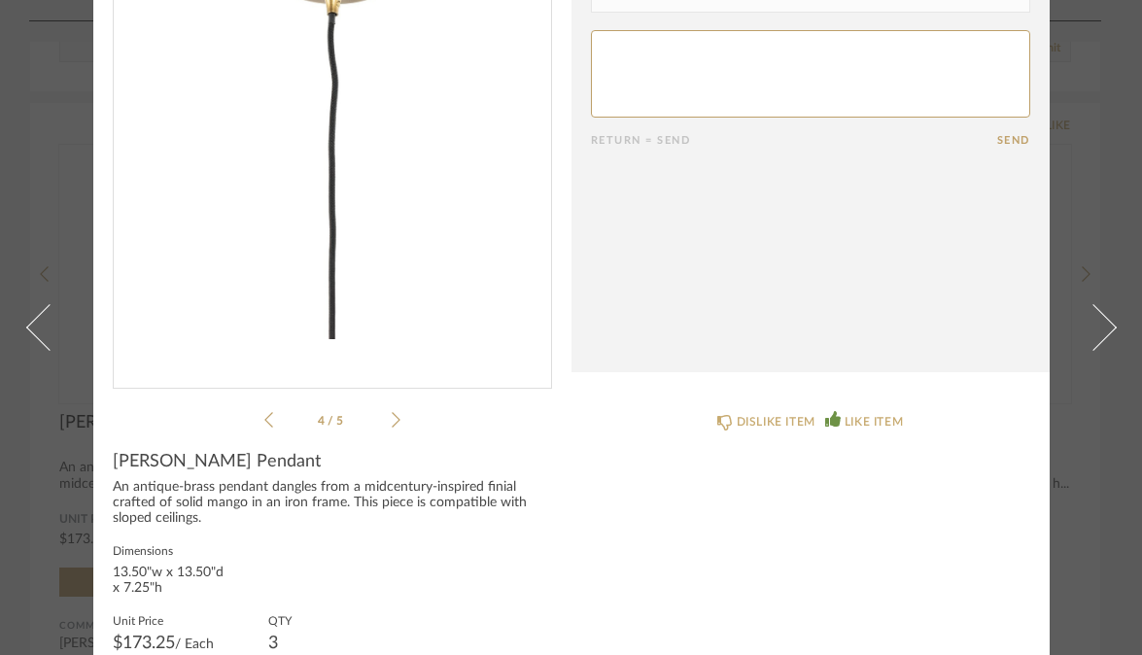
scroll to position [207, 0]
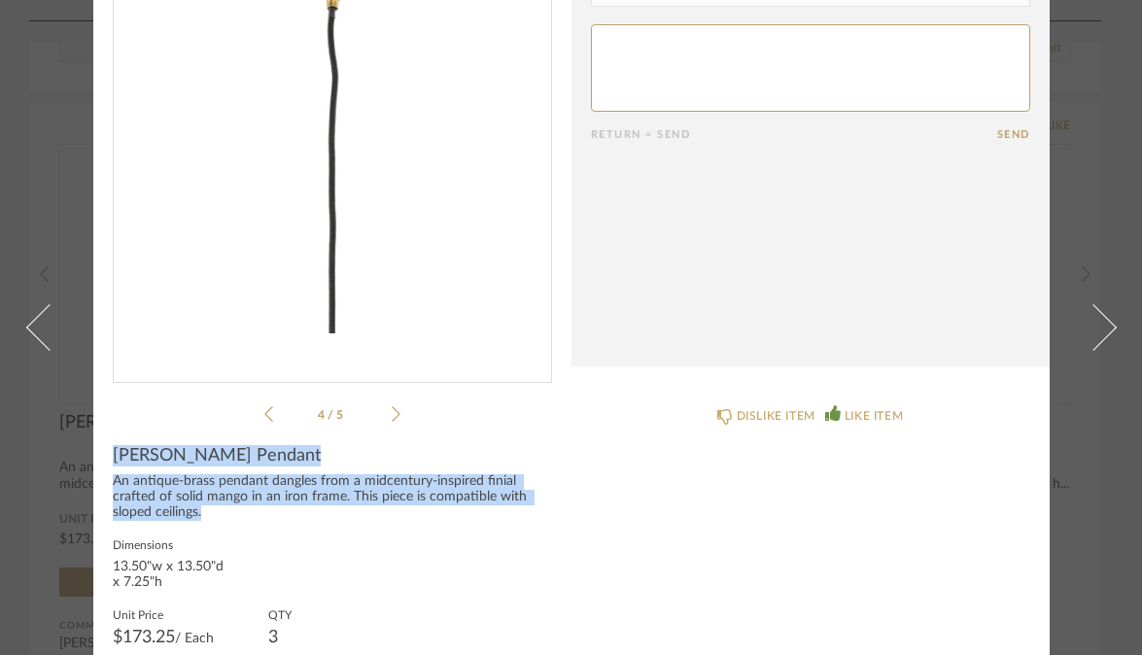
drag, startPoint x: 107, startPoint y: 450, endPoint x: 277, endPoint y: 521, distance: 184.2
click at [277, 521] on div "[PERSON_NAME] Pendant An antique-brass pendant dangles from a midcentury-inspir…" at bounding box center [332, 603] width 439 height 317
copy div "[PERSON_NAME] Pendant An antique-brass pendant dangles from a midcentury-inspir…"
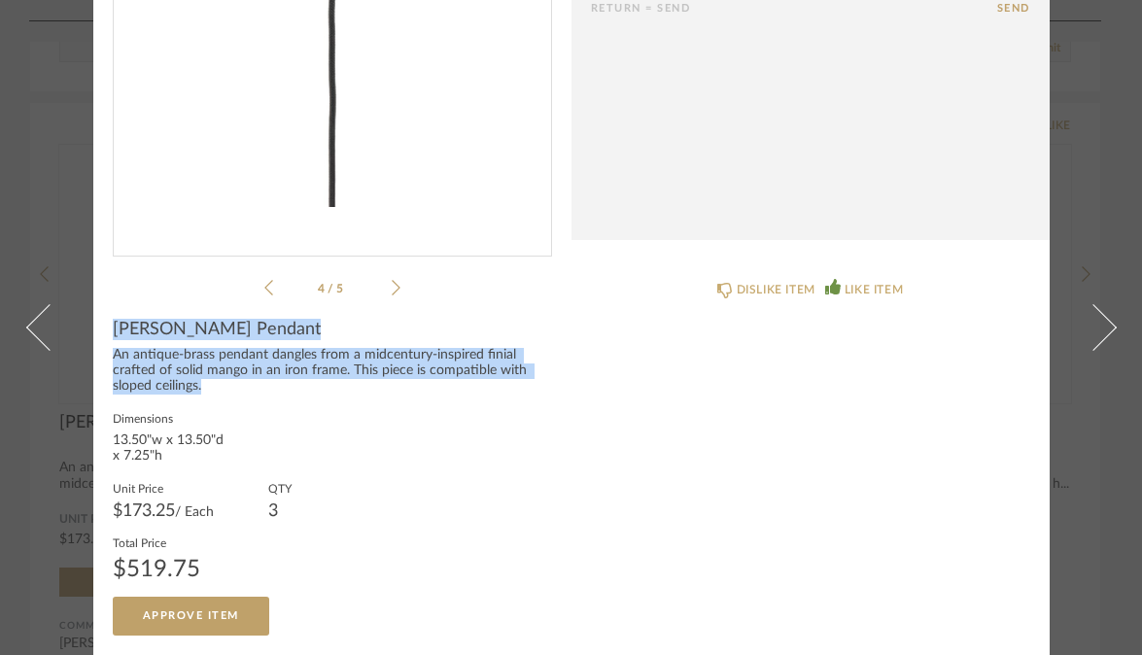
scroll to position [0, 0]
